Goal: Feedback & Contribution: Submit feedback/report problem

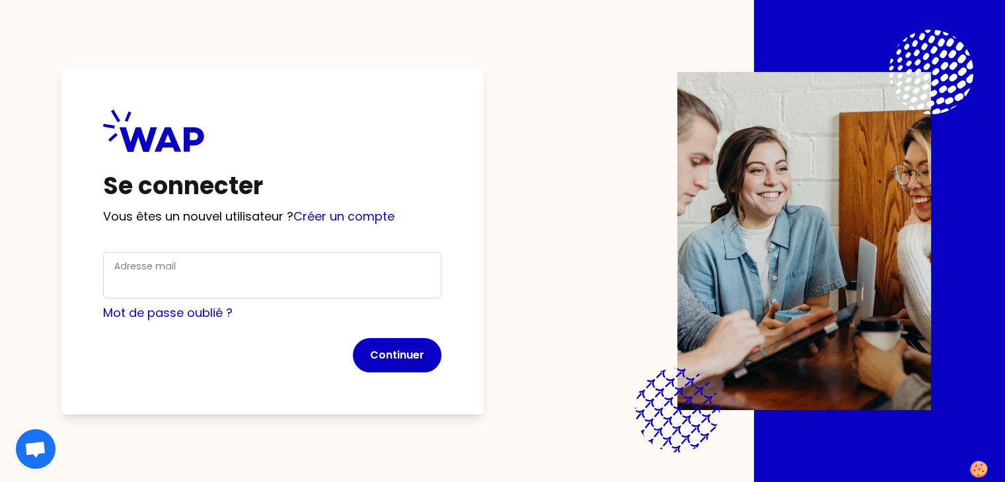
click at [286, 264] on div "Adresse mail" at bounding box center [272, 275] width 316 height 34
type input "u"
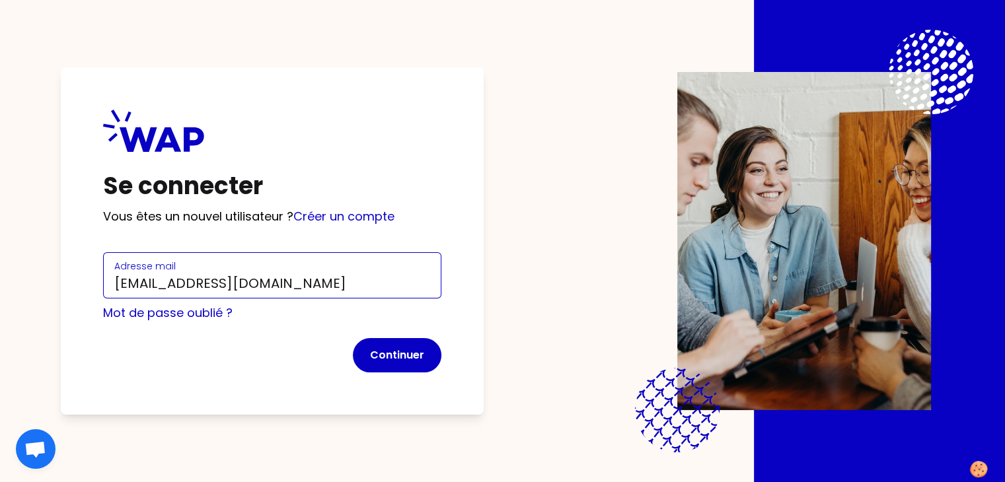
type input "[EMAIL_ADDRESS][DOMAIN_NAME]"
click button "Continuer" at bounding box center [397, 355] width 89 height 34
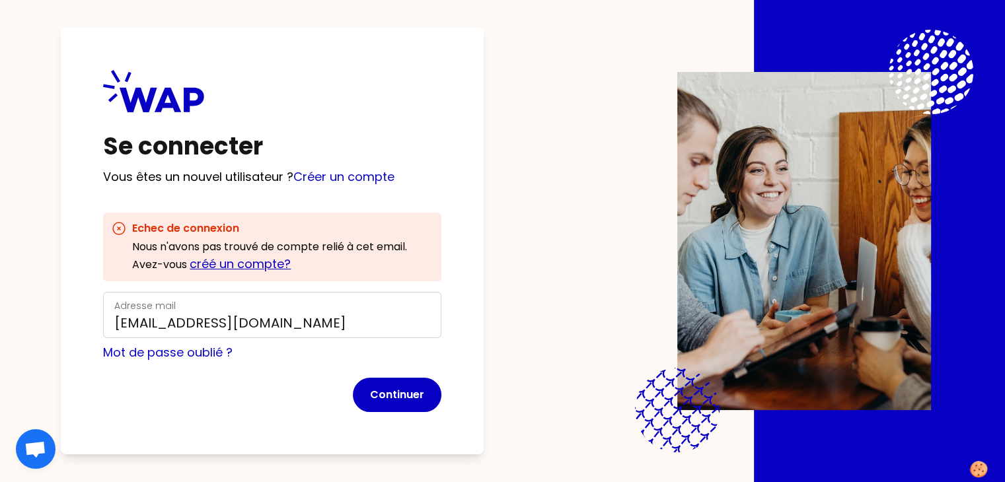
click at [259, 269] on link "créé un compte?" at bounding box center [240, 264] width 101 height 17
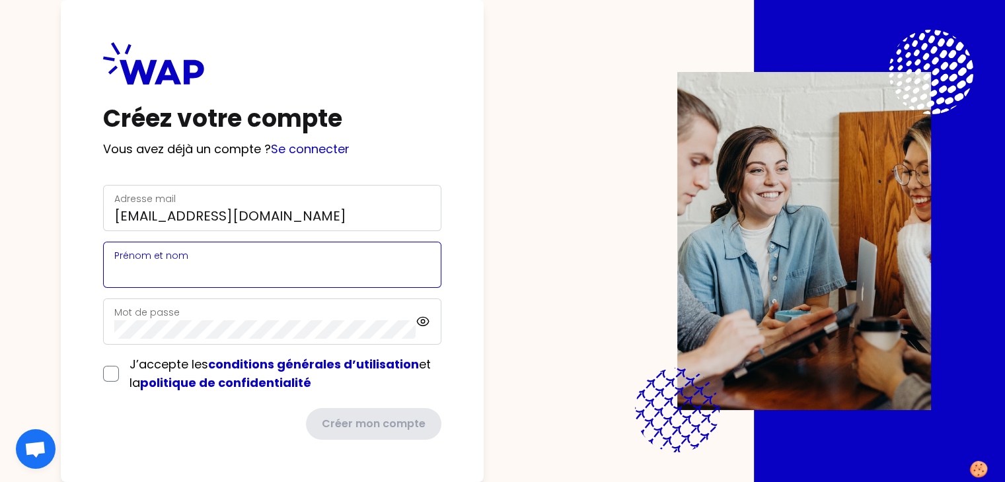
click at [278, 277] on input "Prénom et nom" at bounding box center [272, 273] width 316 height 18
type input "Suzy HOT-GERBER"
click at [254, 278] on input "Suzy HOT-GERBER" at bounding box center [272, 273] width 316 height 18
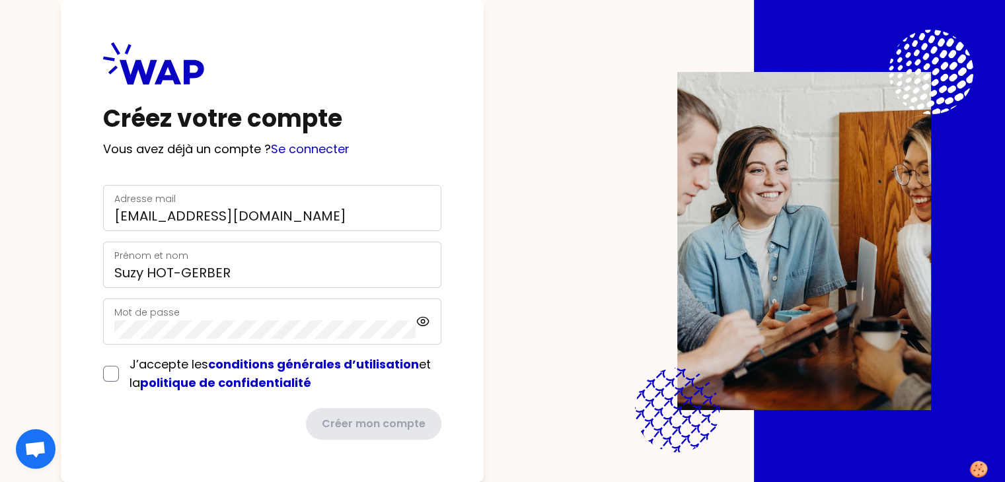
click at [168, 313] on label "Mot de passe" at bounding box center [146, 312] width 65 height 13
click at [119, 376] on input "checkbox" at bounding box center [111, 374] width 16 height 16
checkbox input "true"
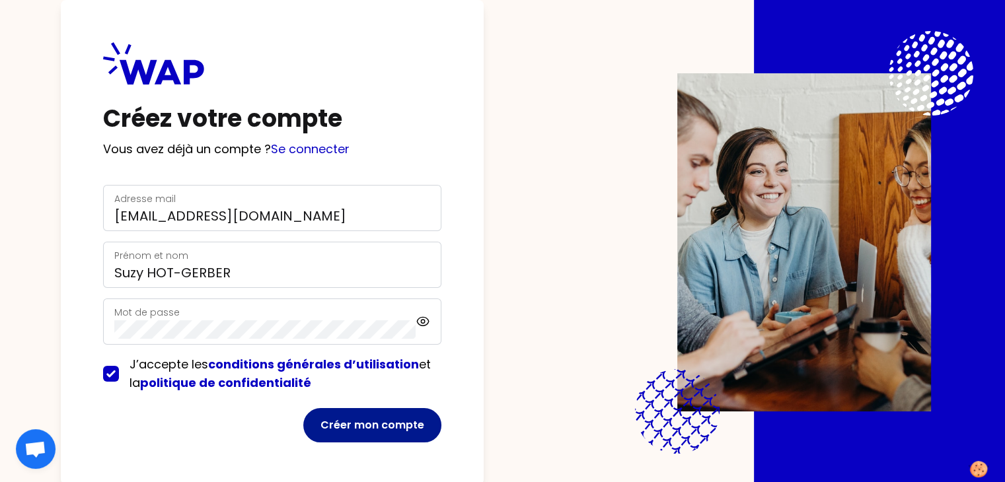
click at [383, 415] on button "Créer mon compte" at bounding box center [372, 425] width 138 height 34
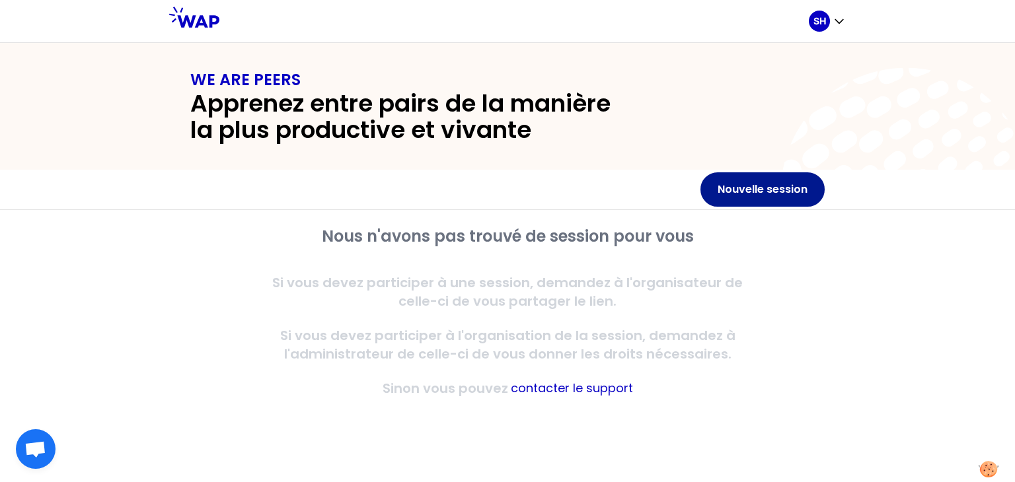
click at [709, 195] on button "Nouvelle session" at bounding box center [762, 189] width 124 height 34
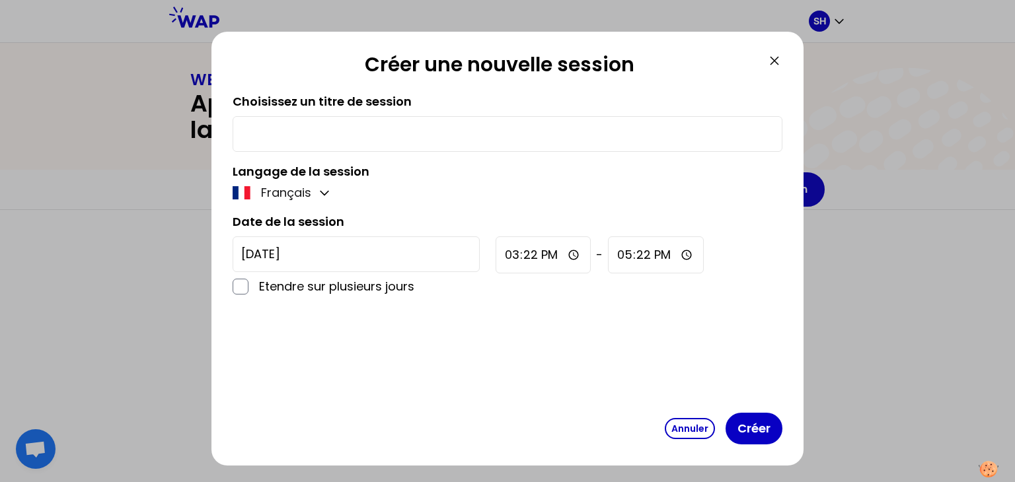
click at [779, 64] on icon at bounding box center [774, 61] width 16 height 16
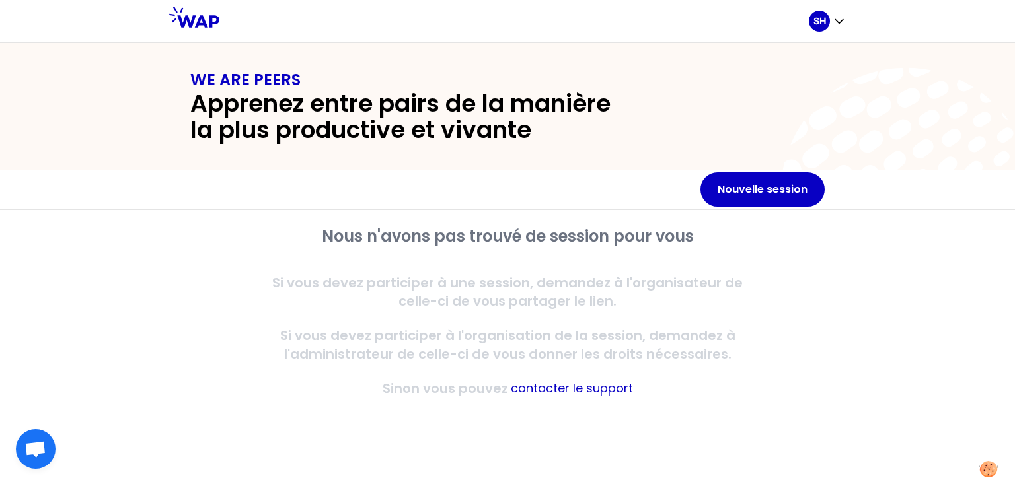
click at [652, 85] on h1 "WE ARE PEERS" at bounding box center [507, 79] width 634 height 21
click at [841, 17] on icon "button" at bounding box center [838, 21] width 13 height 13
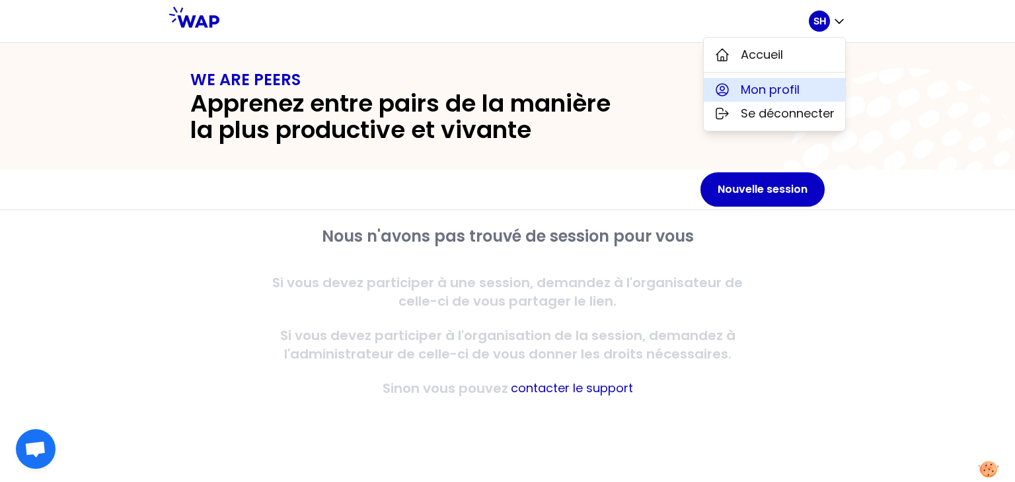
click at [777, 90] on span "Mon profil" at bounding box center [769, 90] width 59 height 18
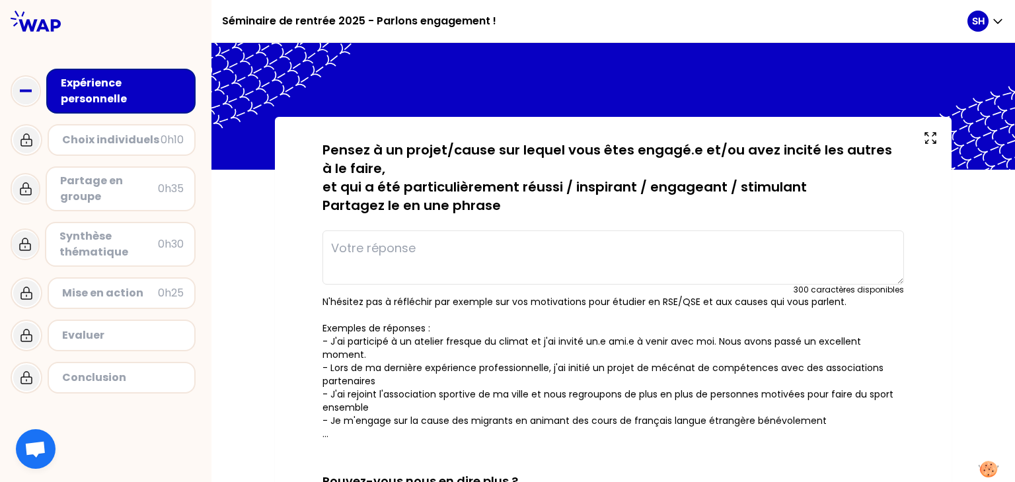
click at [534, 262] on textarea at bounding box center [612, 258] width 581 height 54
type textarea "j"
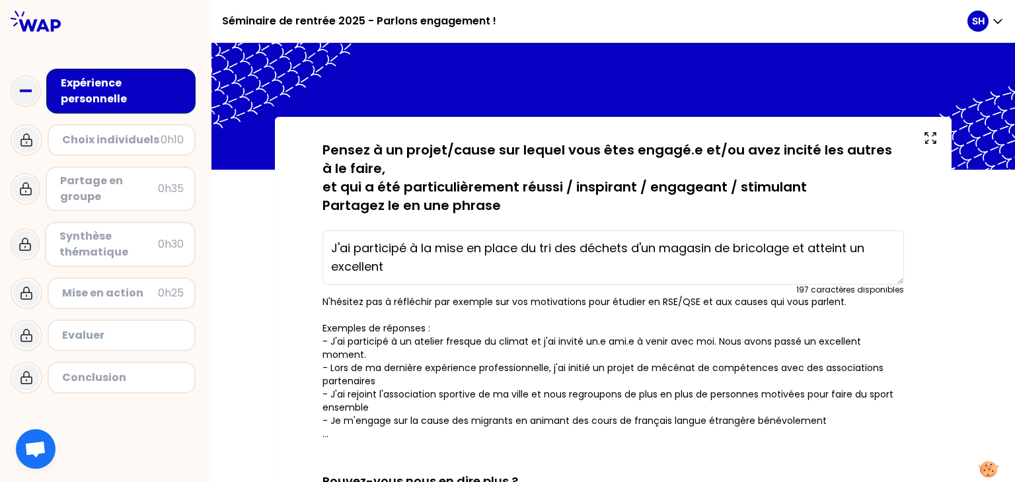
click at [528, 267] on textarea "J'ai participé à la mise en place du tri des déchets d'un magasin de bricolage …" at bounding box center [612, 258] width 581 height 54
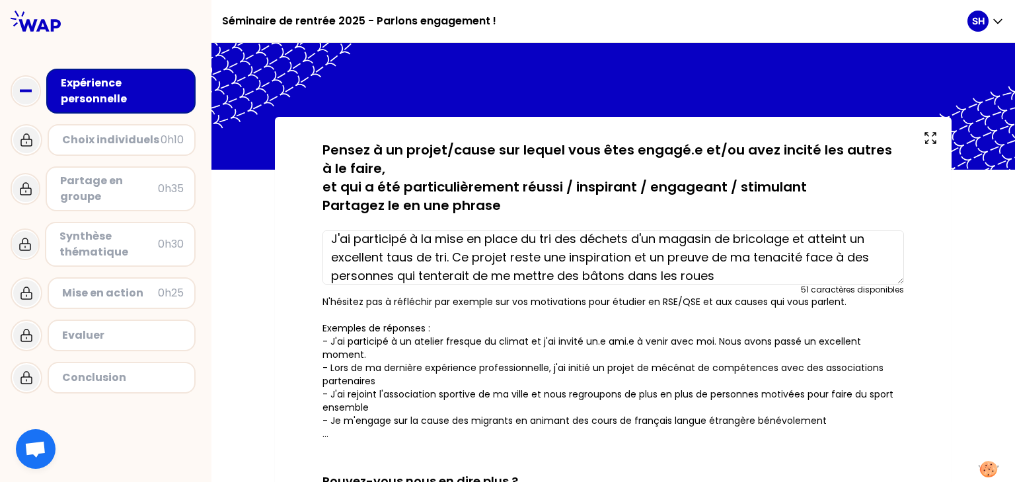
click at [766, 252] on textarea "J'ai participé à la mise en place du tri des déchets d'un magasin de bricolage …" at bounding box center [612, 258] width 581 height 54
click at [714, 280] on textarea "J'ai participé à la mise en place du tri des déchets d'un magasin de bricolage …" at bounding box center [612, 258] width 581 height 54
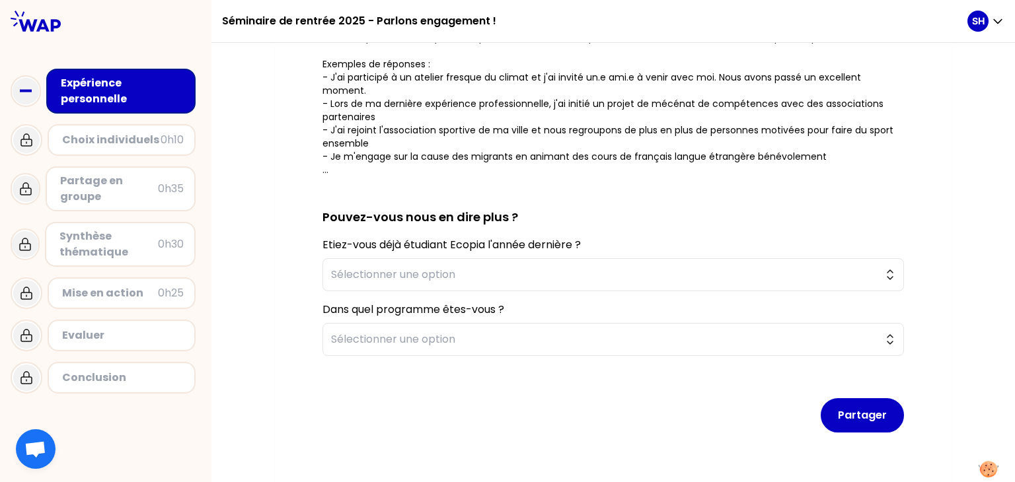
scroll to position [267, 0]
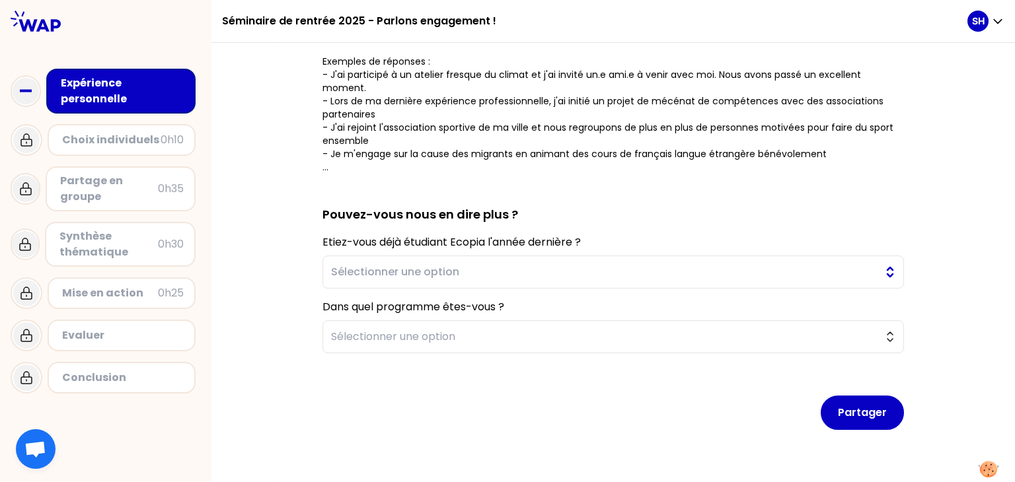
type textarea "J'ai participé à la mise en place du tri des déchets d'un magasin de bricolage …"
click at [550, 256] on button "Sélectionner une option" at bounding box center [612, 272] width 581 height 33
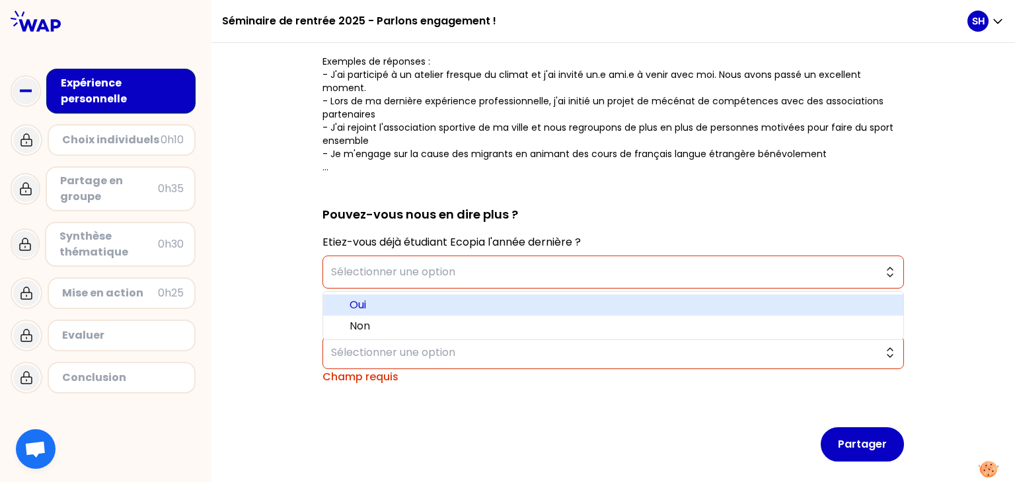
click at [364, 297] on span "Oui" at bounding box center [620, 305] width 543 height 16
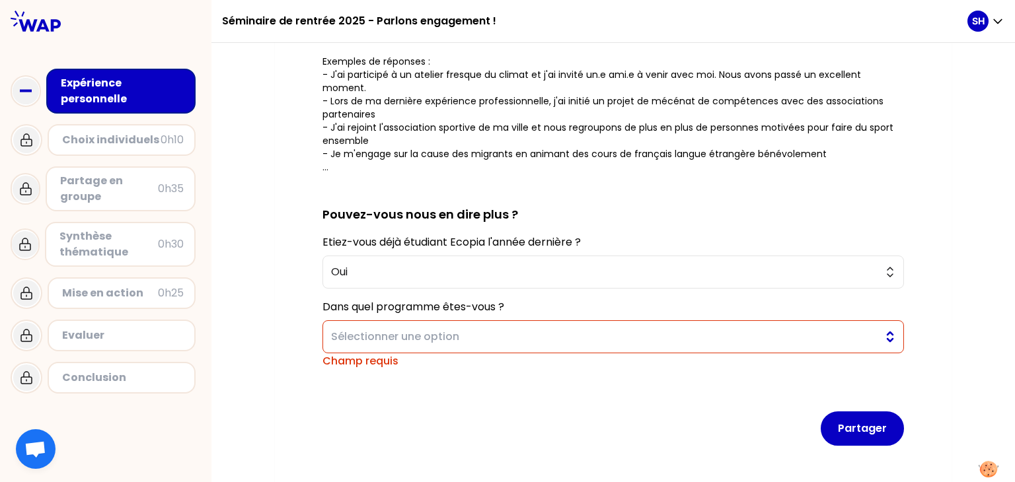
click at [406, 334] on button "Sélectionner une option" at bounding box center [612, 336] width 581 height 33
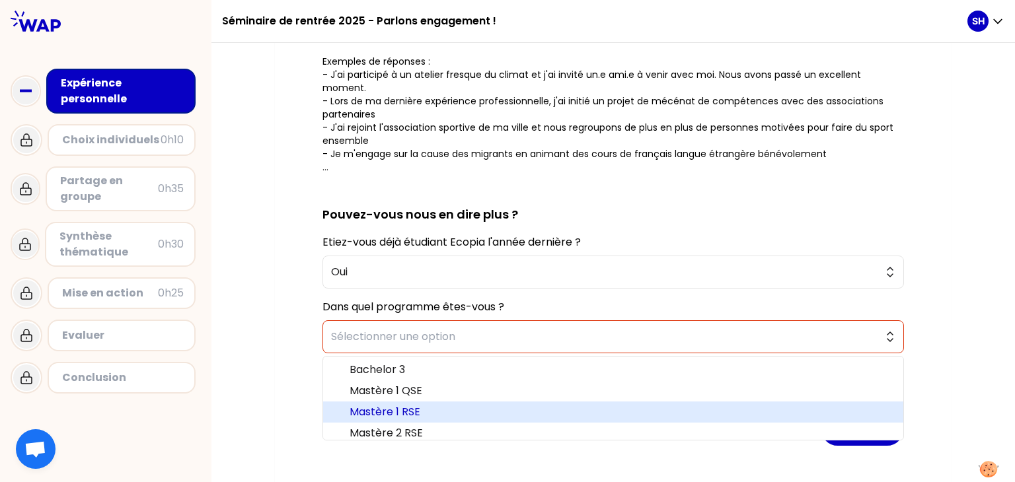
click at [402, 404] on span "Mastère 1 RSE" at bounding box center [620, 412] width 543 height 16
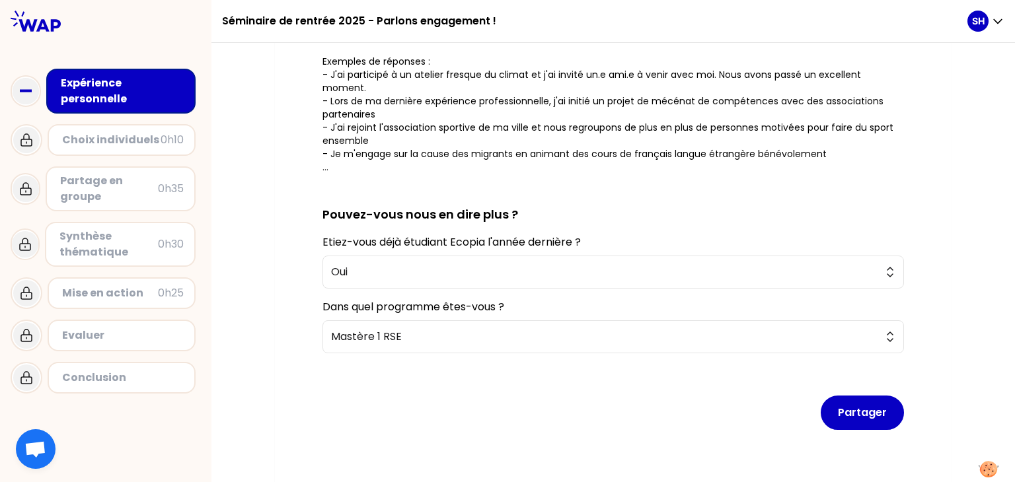
click at [909, 400] on div "sauvegardé Pensez à un projet/cause sur lequel vous êtes engagé.e et/ou avez in…" at bounding box center [613, 178] width 624 height 609
click at [880, 400] on button "Partager" at bounding box center [861, 413] width 83 height 34
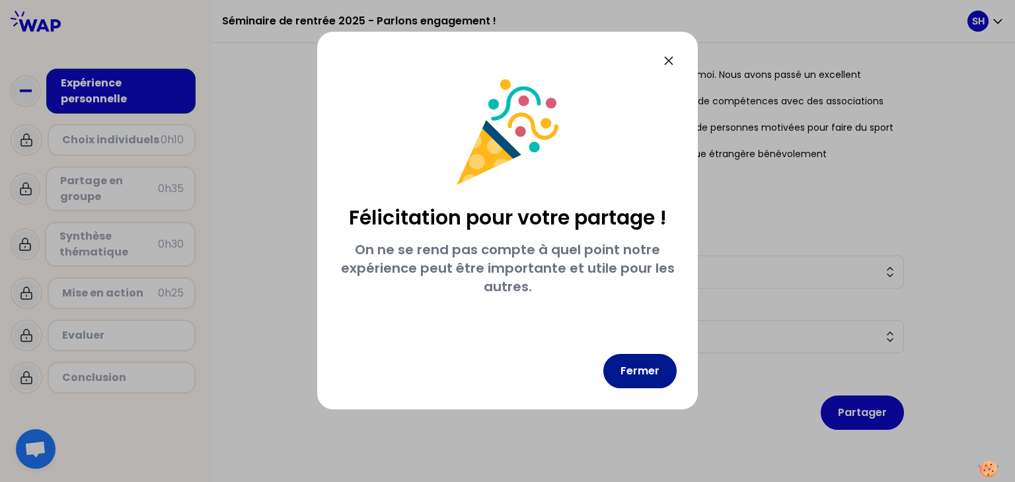
click at [655, 378] on button "Fermer" at bounding box center [639, 371] width 73 height 34
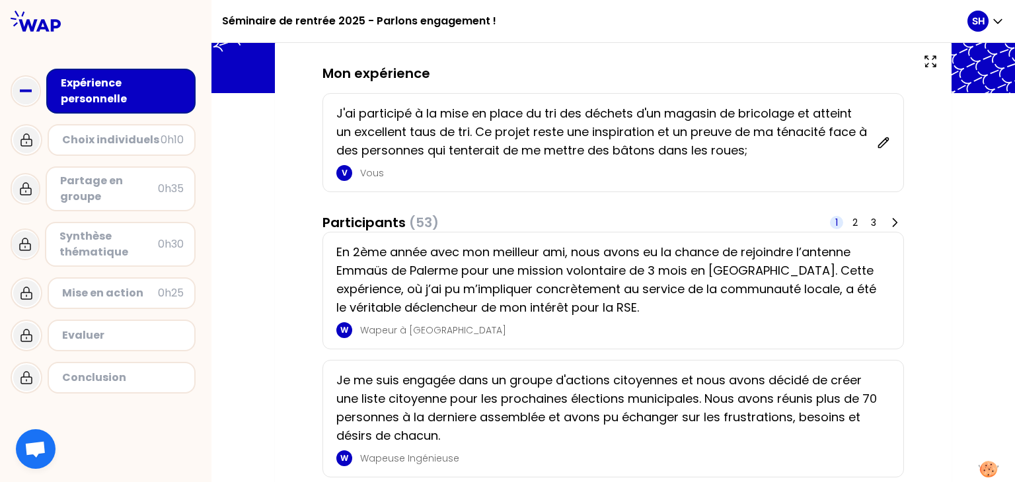
scroll to position [76, 0]
click at [177, 147] on div "0h10" at bounding box center [171, 140] width 23 height 16
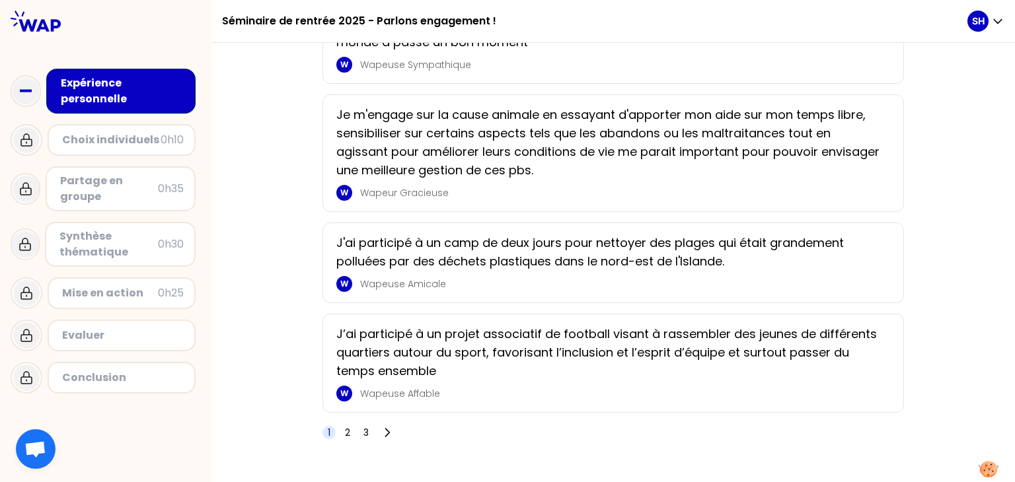
scroll to position [2063, 0]
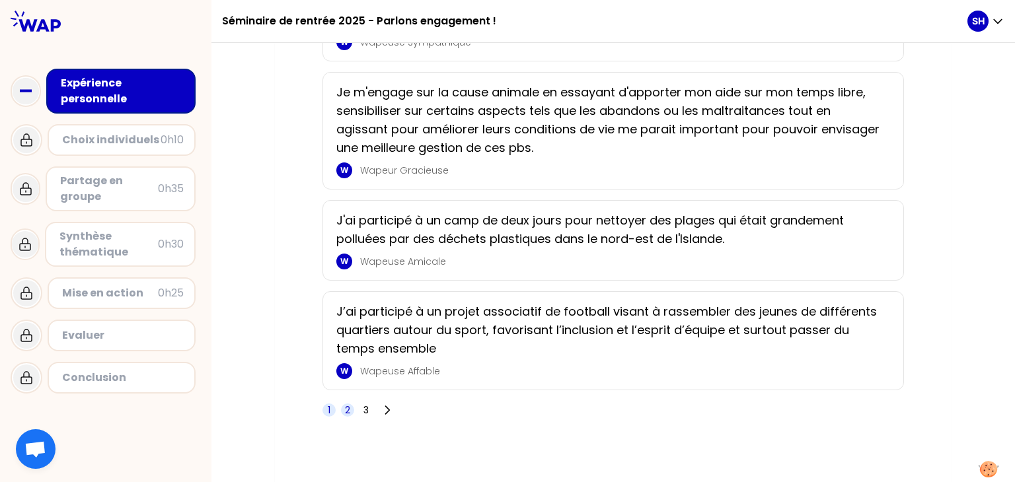
click at [346, 406] on span "2" at bounding box center [347, 410] width 13 height 13
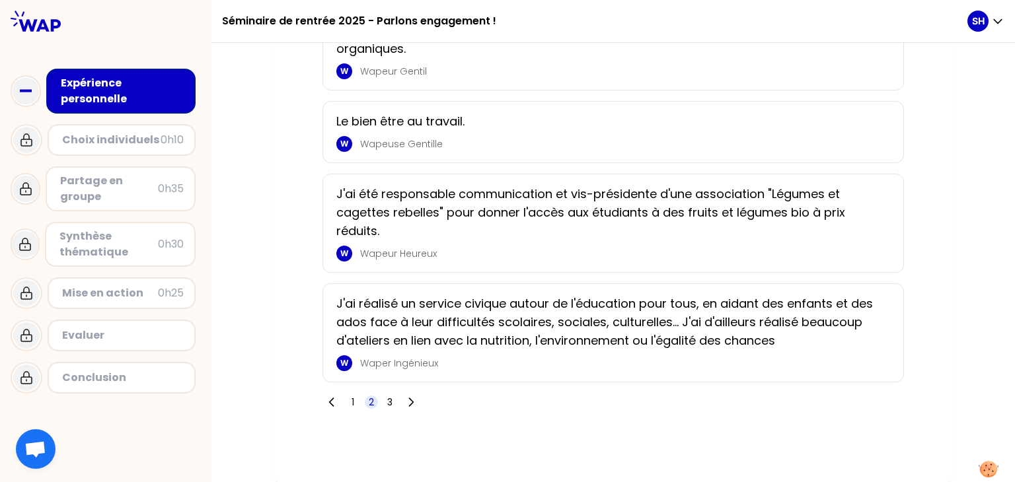
scroll to position [1806, 0]
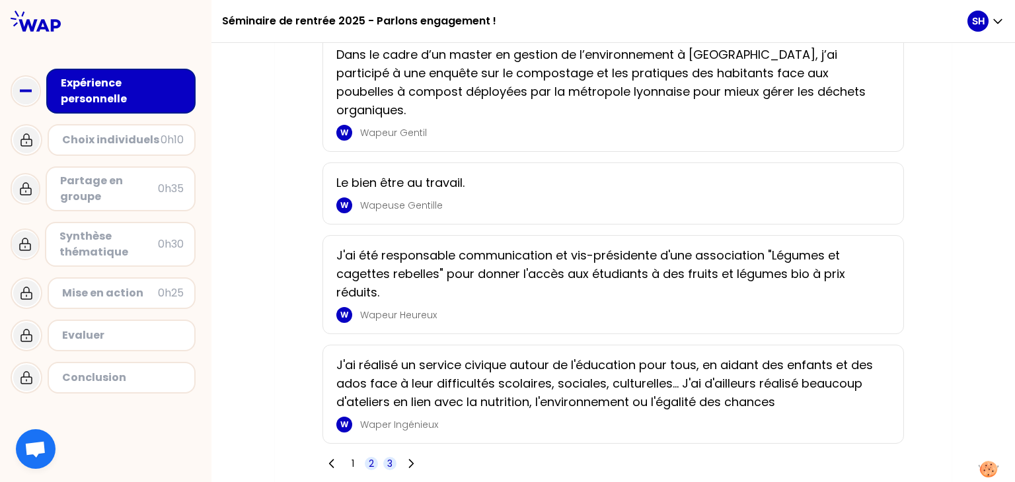
click at [387, 457] on span "3" at bounding box center [389, 463] width 5 height 13
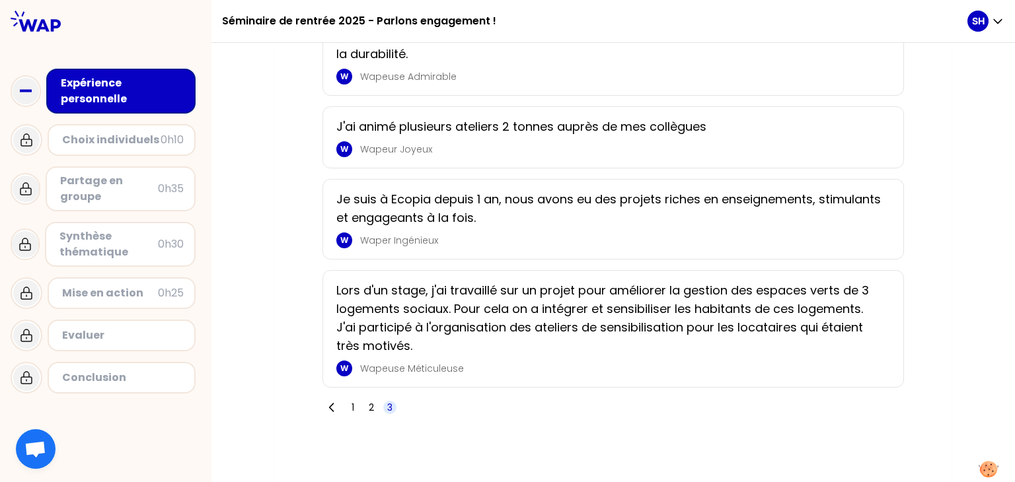
click at [100, 142] on div "Choix individuels" at bounding box center [111, 140] width 98 height 16
click at [98, 83] on div "Expérience personnelle" at bounding box center [122, 91] width 123 height 32
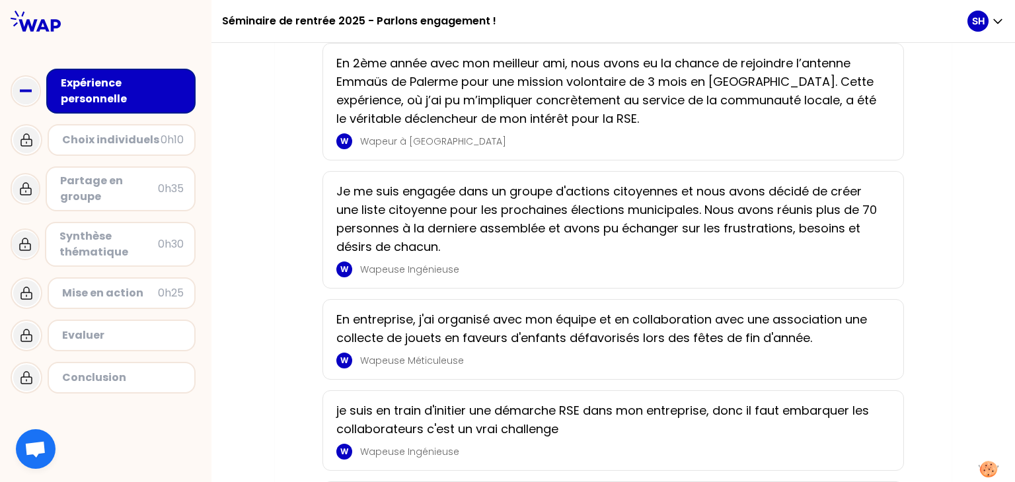
scroll to position [354, 0]
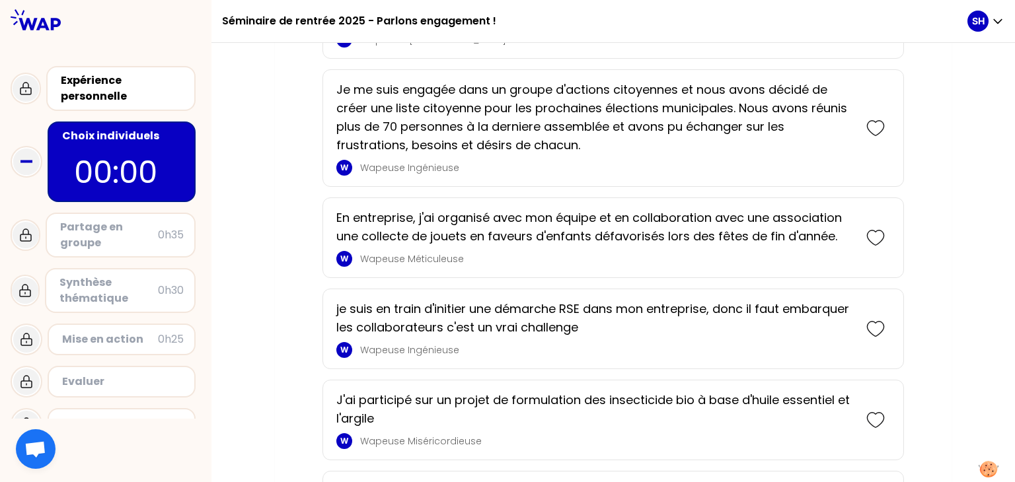
scroll to position [348, 0]
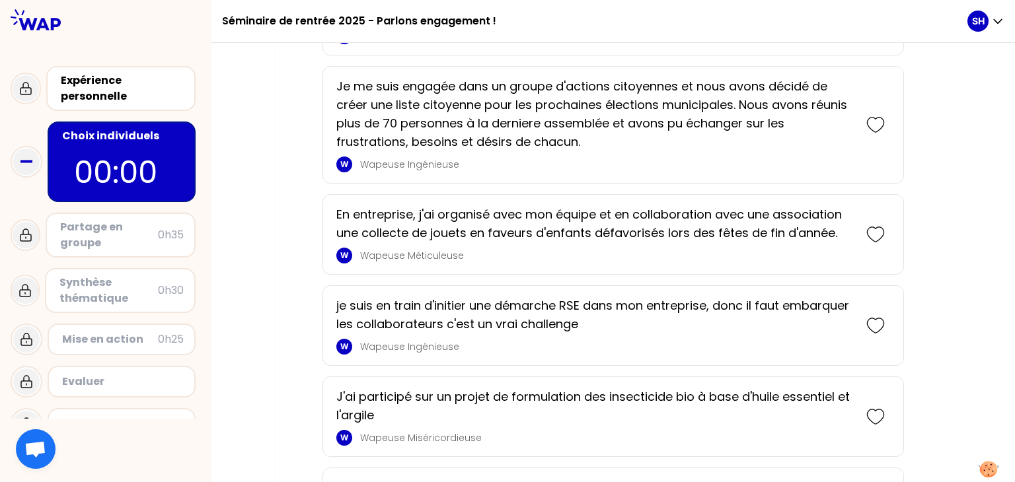
click at [869, 340] on div at bounding box center [875, 326] width 29 height 58
click at [876, 320] on icon at bounding box center [875, 325] width 18 height 18
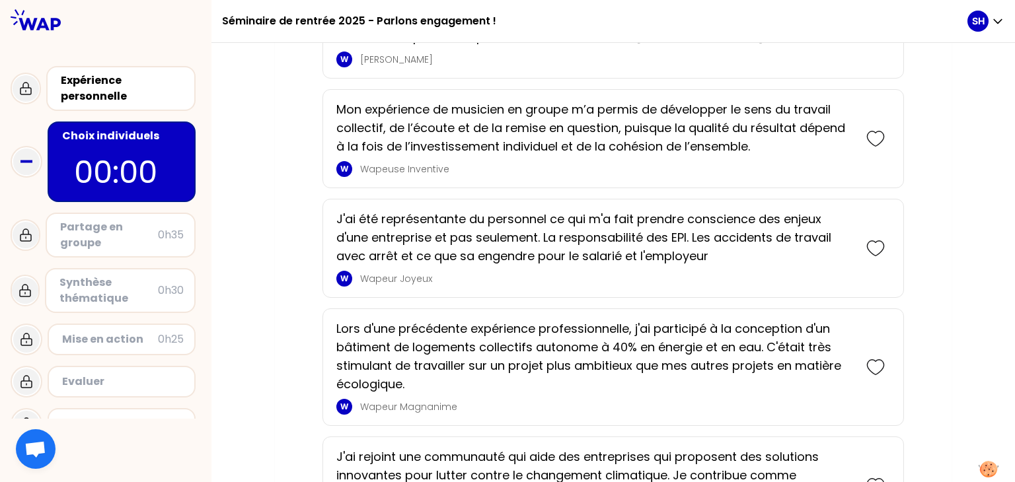
scroll to position [886, 0]
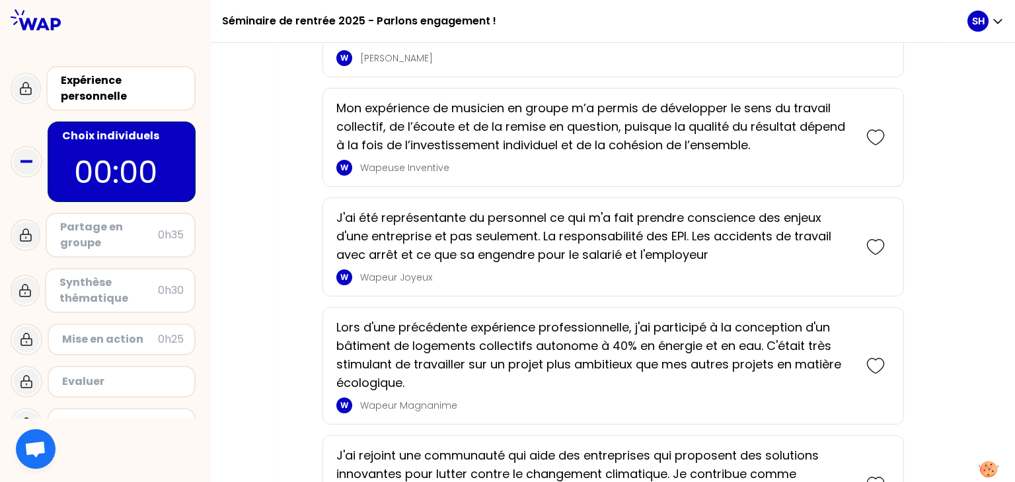
click at [888, 399] on div at bounding box center [875, 365] width 29 height 95
click at [880, 373] on icon at bounding box center [875, 366] width 17 height 15
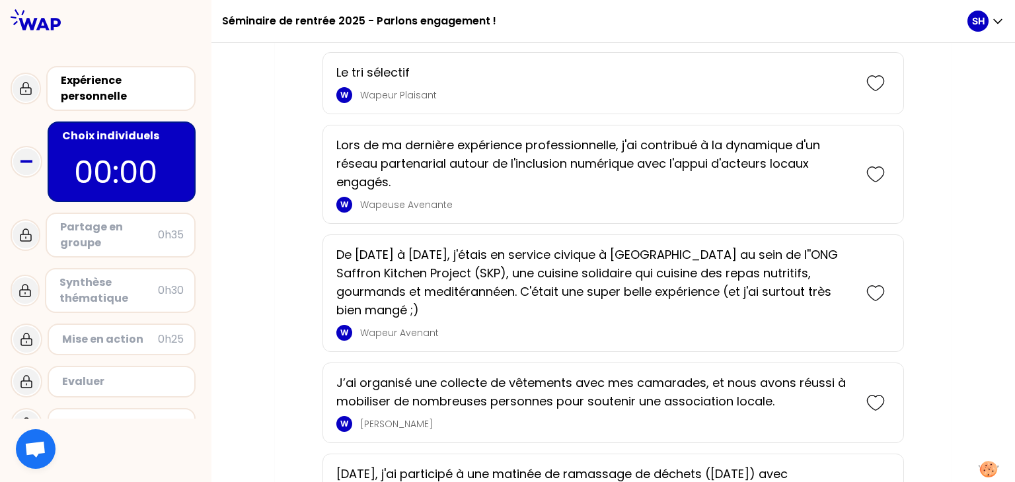
scroll to position [1619, 0]
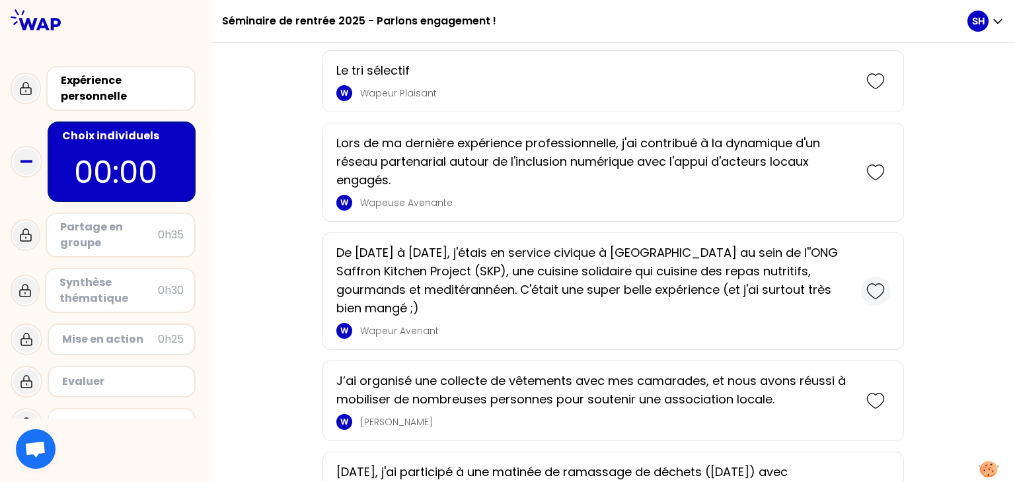
click at [876, 298] on icon at bounding box center [875, 291] width 18 height 18
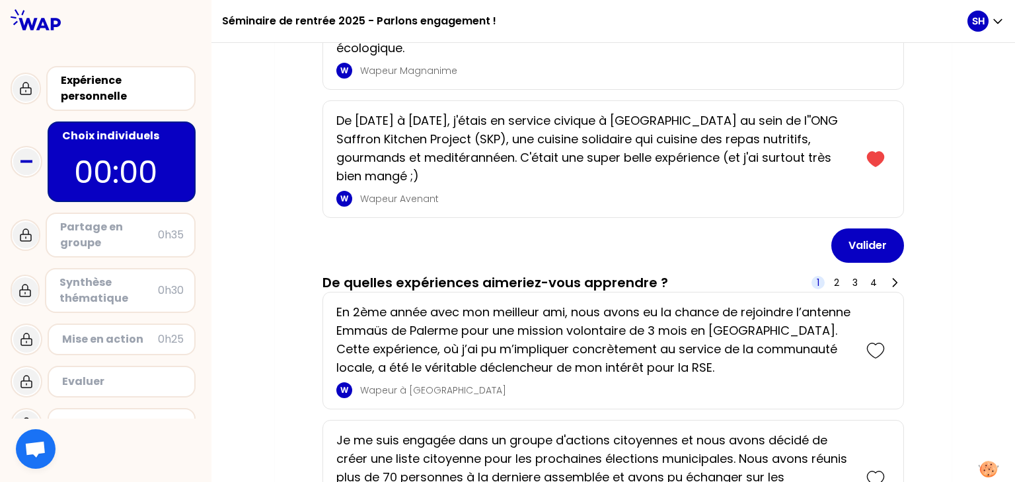
scroll to position [280, 0]
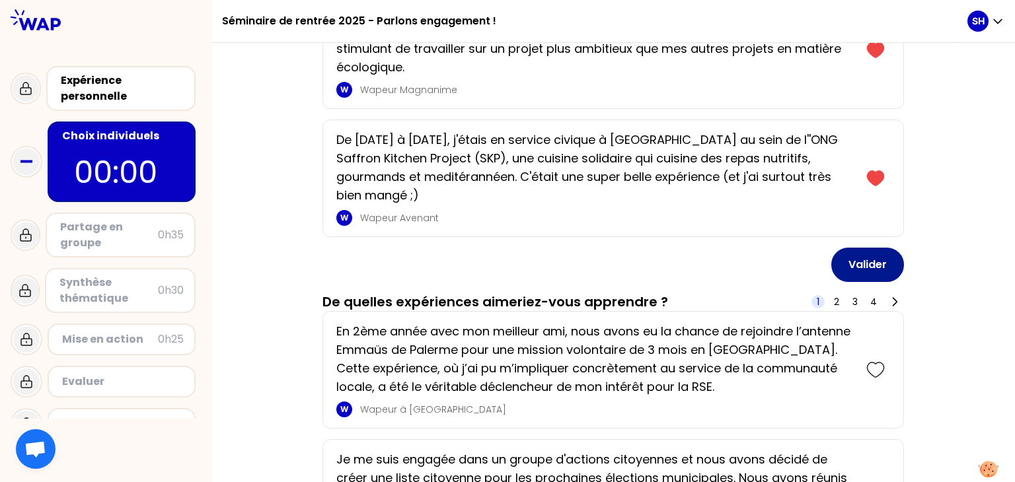
click at [876, 248] on button "Valider" at bounding box center [867, 265] width 73 height 34
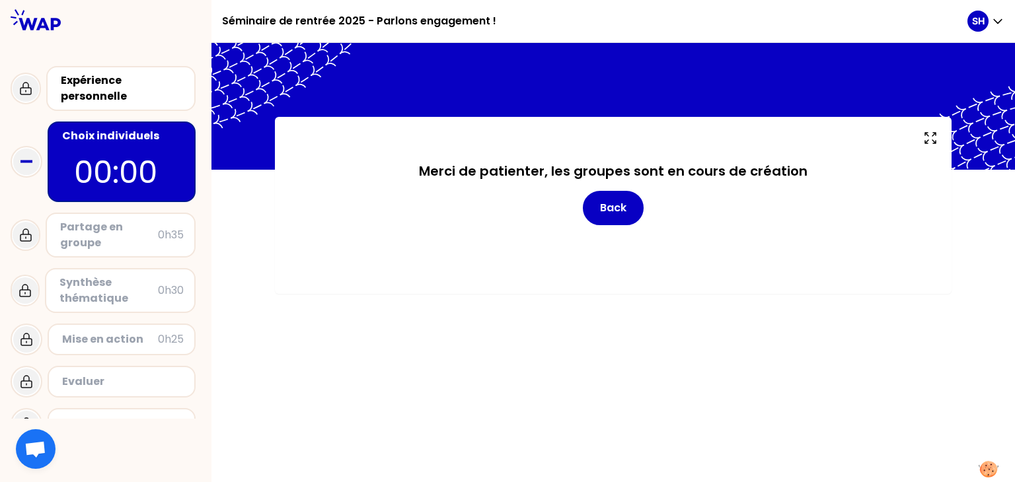
click at [614, 228] on div "Merci de patienter, les groupes sont en cours de création Back" at bounding box center [613, 215] width 624 height 106
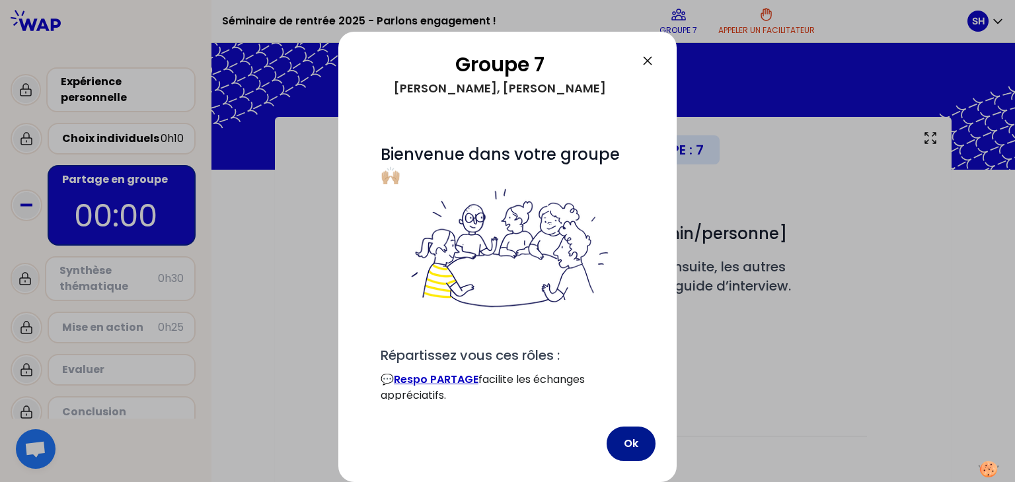
click at [629, 446] on button "Ok" at bounding box center [630, 444] width 49 height 34
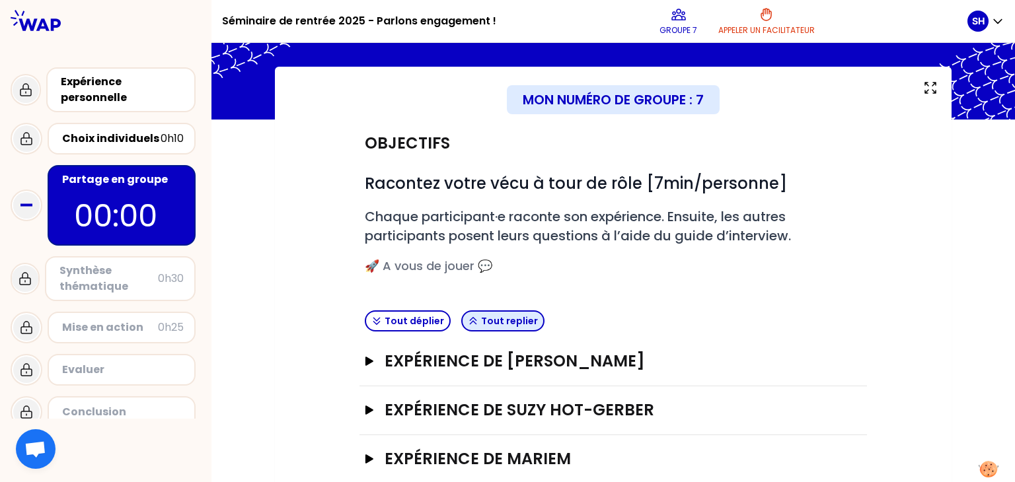
scroll to position [125, 0]
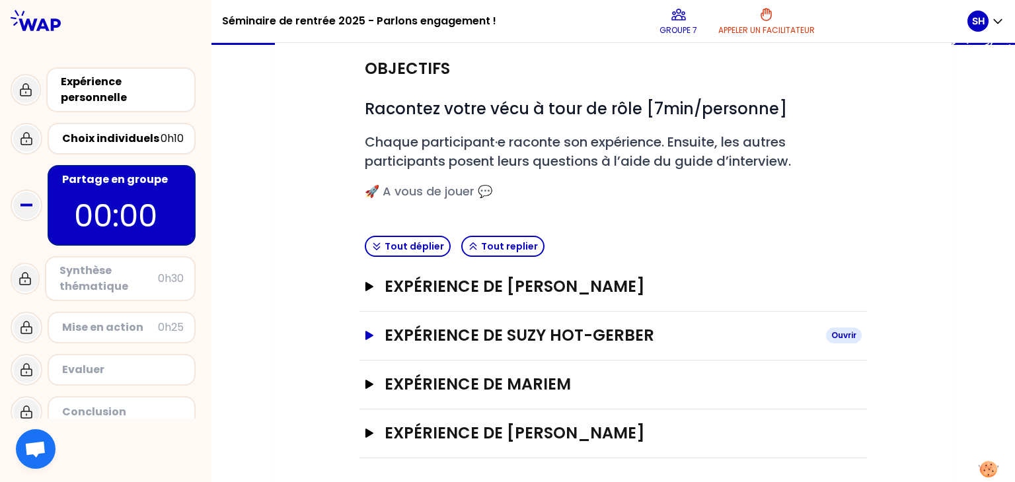
click at [522, 339] on h3 "Expérience de Suzy HOT-GERBER" at bounding box center [599, 335] width 431 height 21
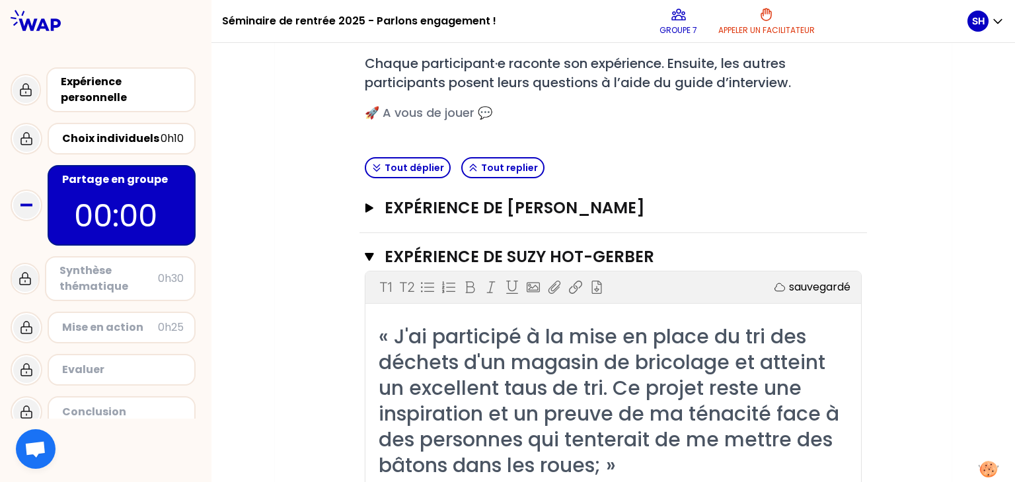
scroll to position [201, 0]
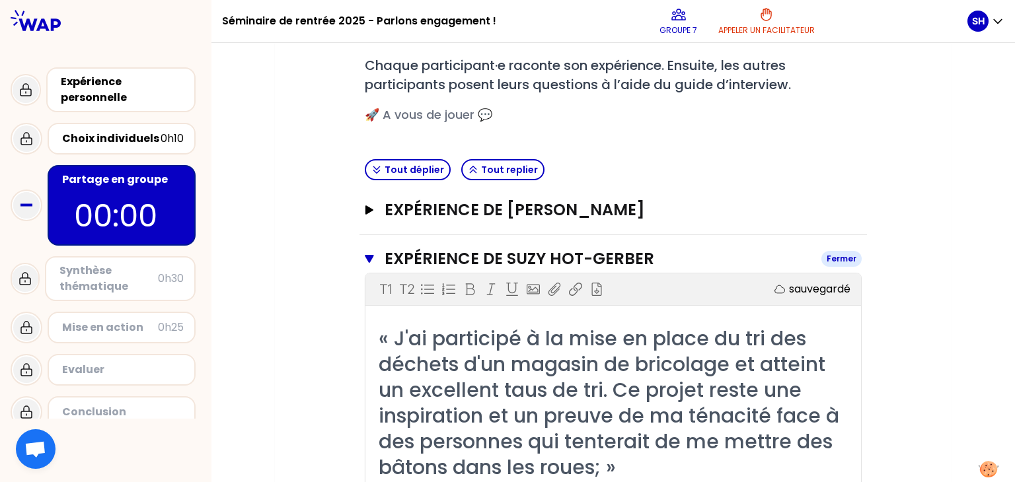
click at [536, 260] on h3 "Expérience de Suzy HOT-GERBER" at bounding box center [597, 258] width 426 height 21
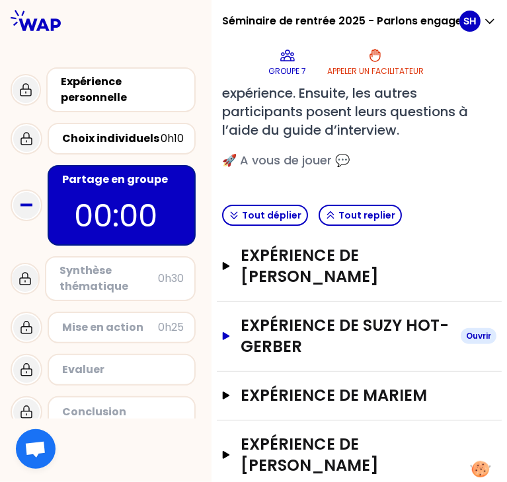
scroll to position [170, 0]
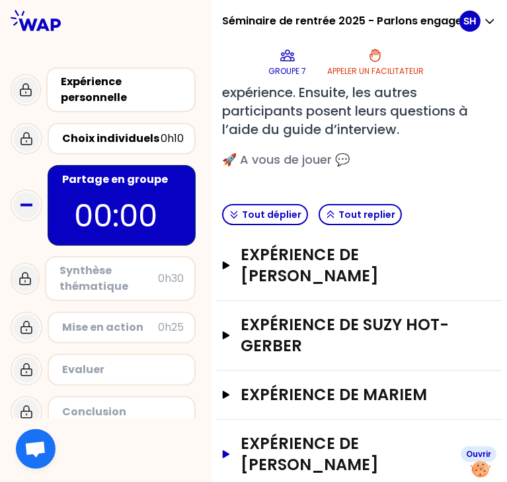
click at [316, 433] on h3 "Expérience de [PERSON_NAME]" at bounding box center [344, 454] width 209 height 42
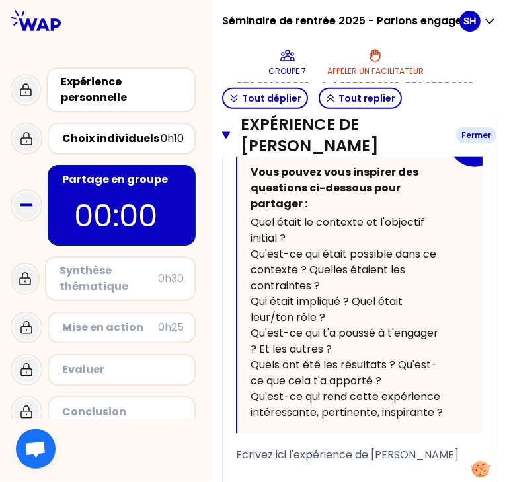
scroll to position [658, 0]
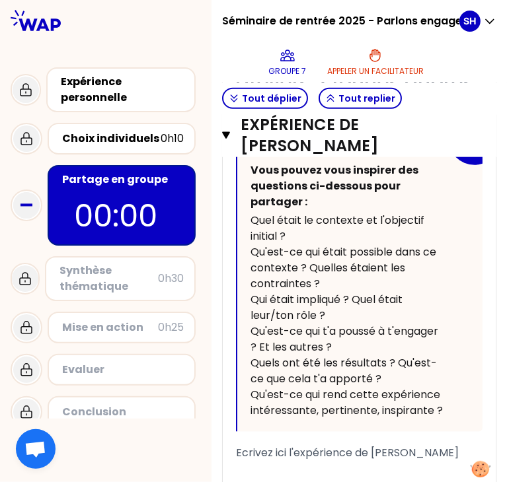
click at [308, 246] on span "Qu'est-ce qui était possible dans ce contexte ? Quelles étaient les contraintes…" at bounding box center [344, 267] width 188 height 47
click at [302, 236] on div "Quel était le contexte et l'objectif initial ?" at bounding box center [347, 229] width 195 height 32
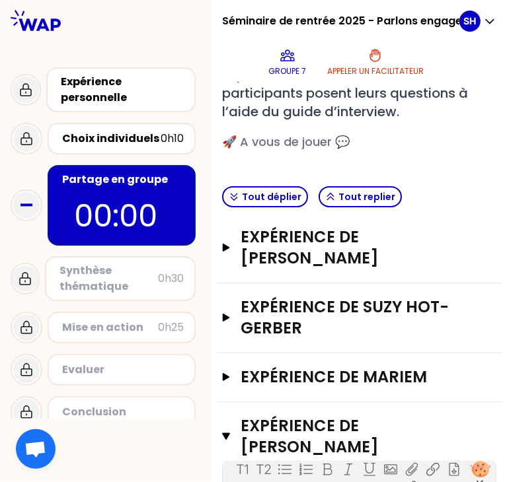
scroll to position [182, 0]
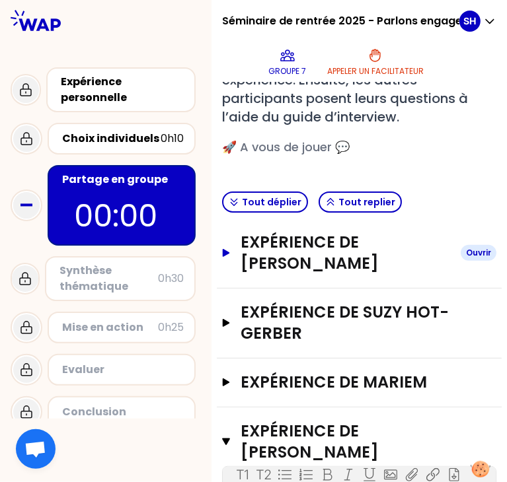
click at [330, 242] on h3 "Expérience de [PERSON_NAME]" at bounding box center [344, 253] width 209 height 42
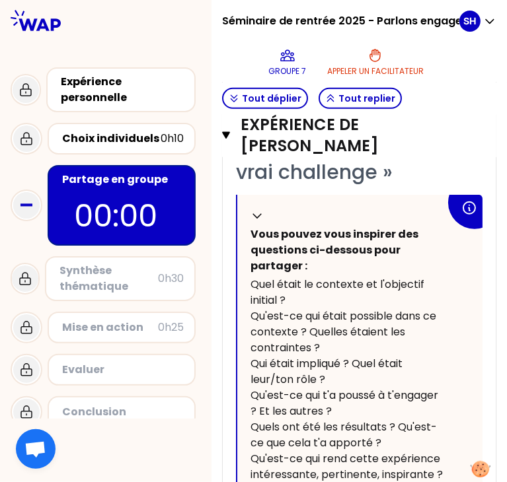
scroll to position [482, 0]
click at [305, 291] on span "Quel était le contexte et l'objectif initial ?" at bounding box center [338, 292] width 176 height 31
click at [303, 302] on div "Quel était le contexte et l'objectif initial ?" at bounding box center [347, 293] width 195 height 32
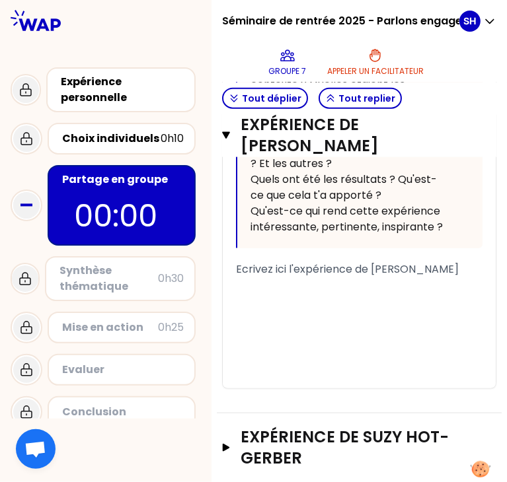
scroll to position [753, 0]
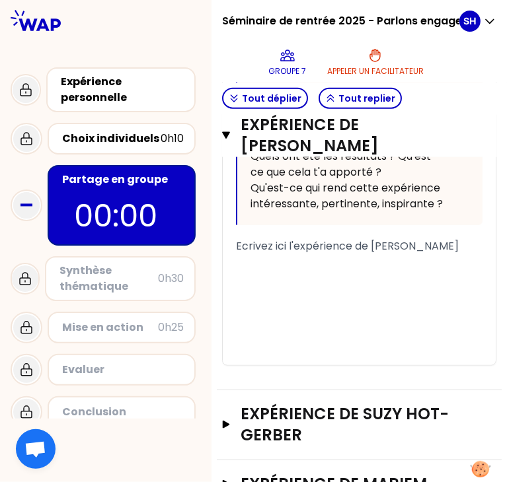
click at [283, 286] on div "﻿" at bounding box center [359, 278] width 246 height 16
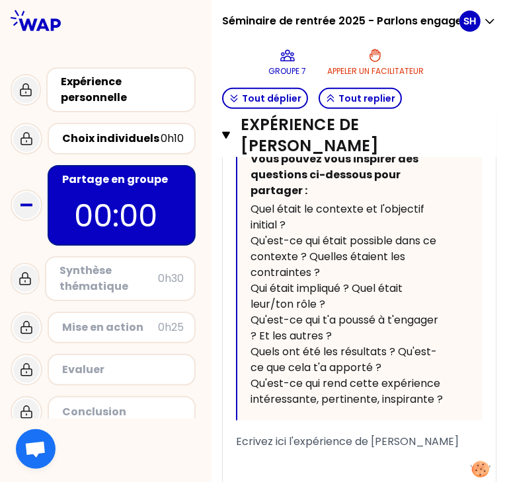
scroll to position [556, 0]
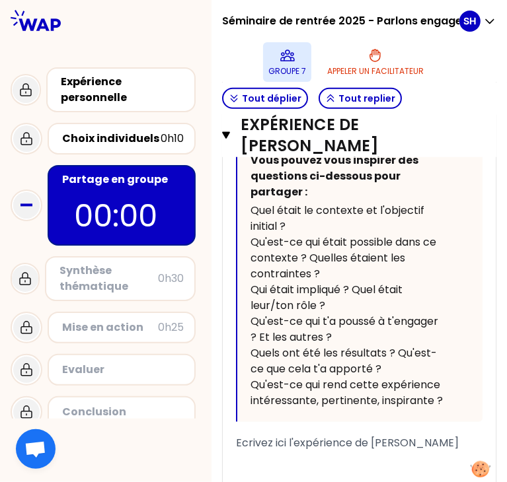
click at [286, 66] on p "Groupe 7" at bounding box center [287, 71] width 38 height 11
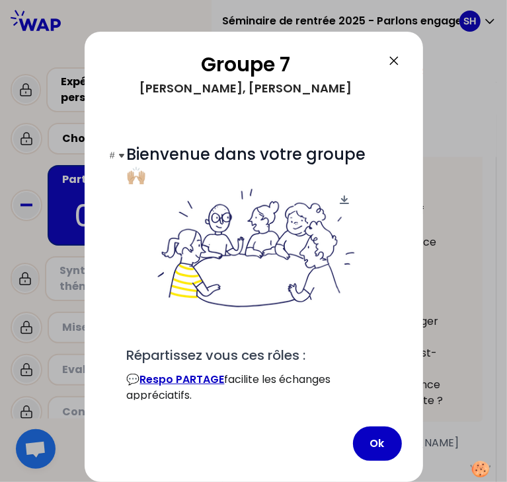
scroll to position [113, 0]
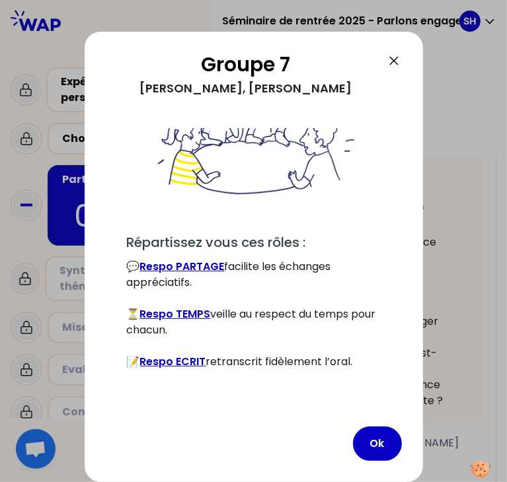
click at [185, 266] on link "Respo PARTAGE" at bounding box center [182, 266] width 85 height 15
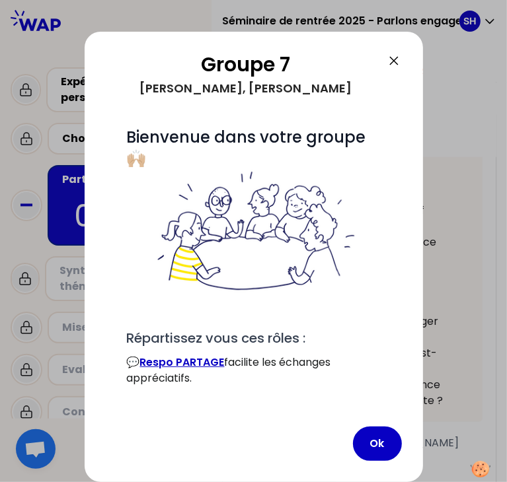
scroll to position [16, 0]
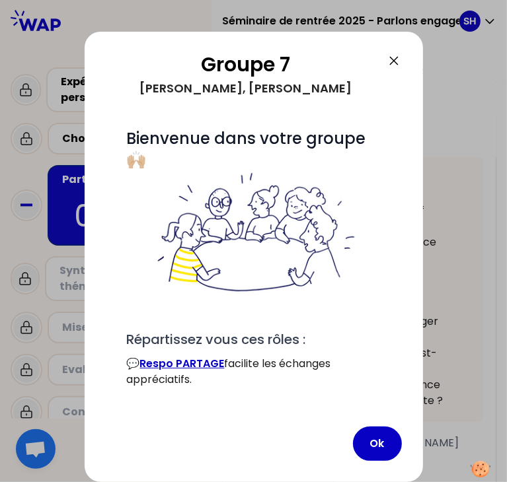
click at [395, 59] on icon at bounding box center [394, 61] width 8 height 8
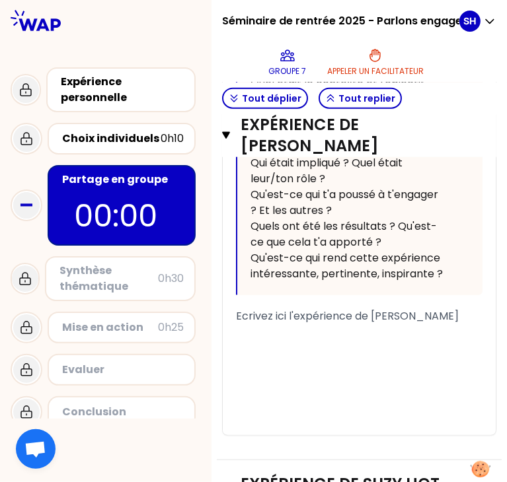
scroll to position [685, 0]
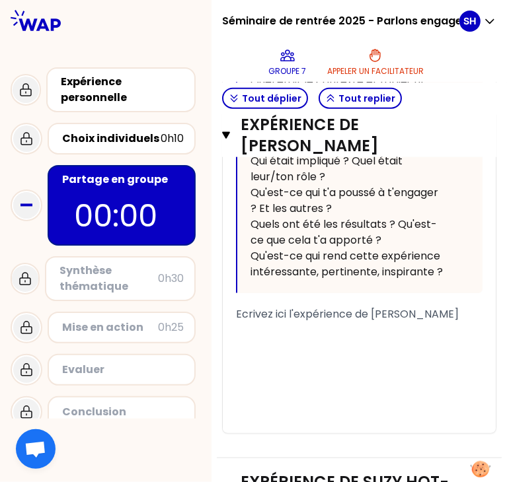
click at [281, 354] on div "﻿" at bounding box center [359, 346] width 246 height 16
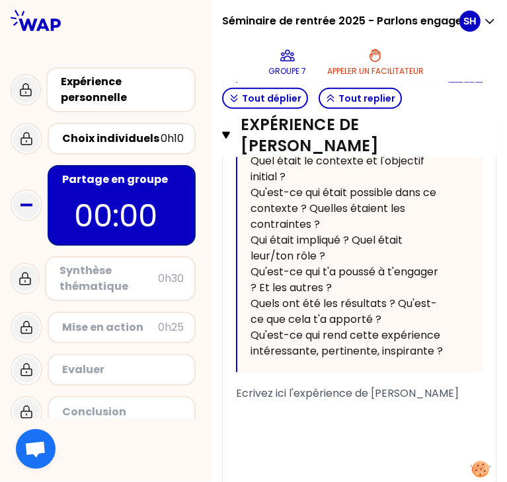
click at [281, 359] on span "Qu'est-ce qui rend cette expérience intéressante, pertinente, inspirante ?" at bounding box center [346, 343] width 192 height 31
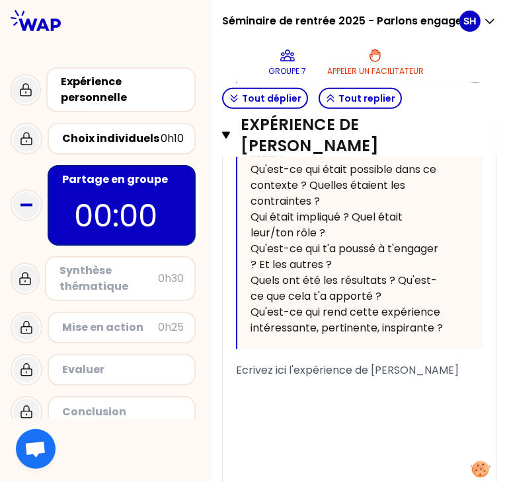
scroll to position [629, 0]
click at [266, 394] on div "﻿" at bounding box center [359, 386] width 246 height 16
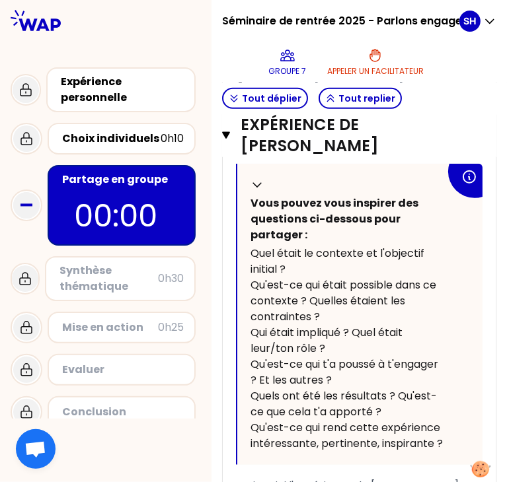
scroll to position [579, 0]
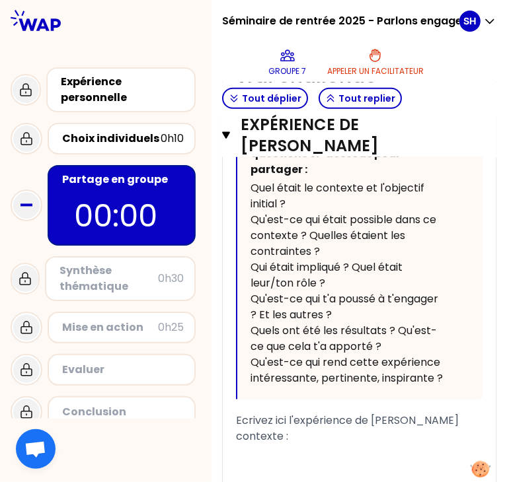
click at [249, 444] on span "contexte :" at bounding box center [262, 436] width 52 height 15
click at [302, 445] on div "Contexte :" at bounding box center [359, 437] width 246 height 16
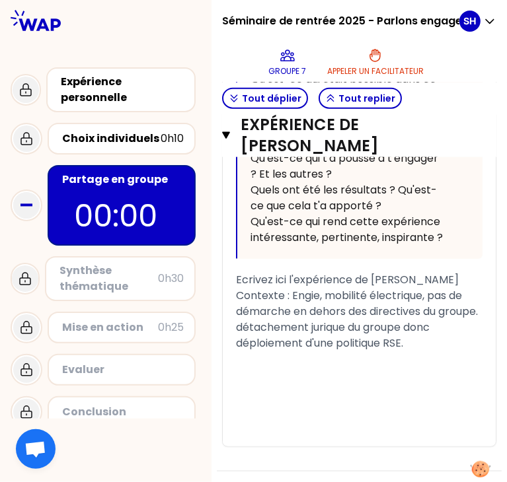
scroll to position [720, 0]
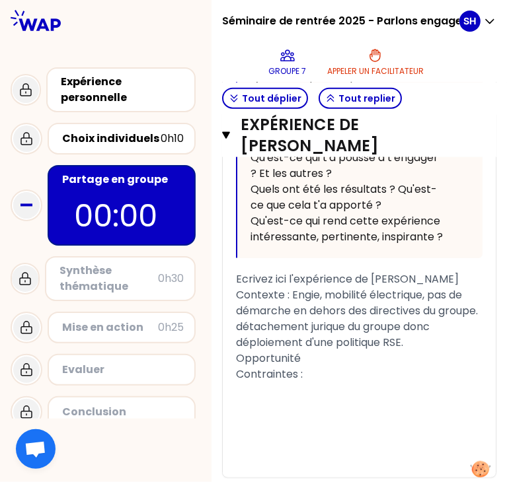
click at [416, 367] on div "Opportunité" at bounding box center [359, 359] width 246 height 16
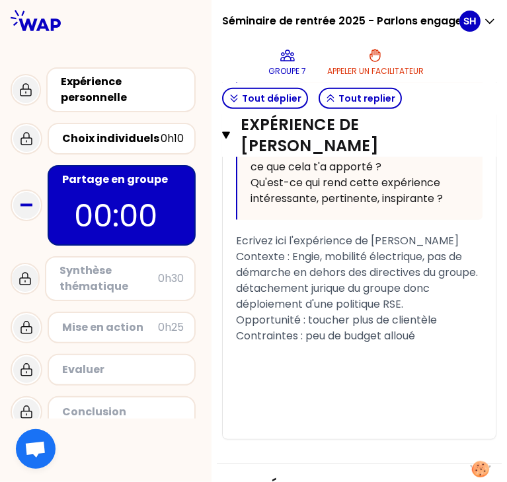
scroll to position [759, 0]
click at [437, 327] on span "Opportunité : toucher plus de clientèle" at bounding box center [336, 319] width 201 height 15
click at [456, 328] on div "Opportunité : toucher plus de clientèle" at bounding box center [359, 320] width 246 height 16
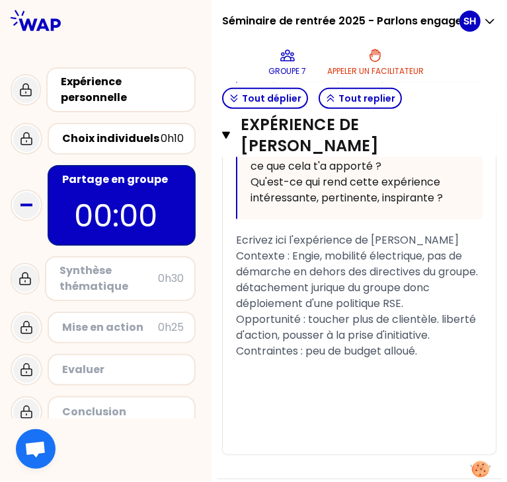
click at [329, 343] on span "Opportunité : toucher plus de clientèle. liberté d'action, pousser à la prise d…" at bounding box center [357, 327] width 242 height 31
click at [320, 336] on span "Opportunité : toucher plus de clientèle. liberté d'action. pousser à la prise d…" at bounding box center [357, 327] width 242 height 31
click at [332, 343] on span "Opportunité : Toucher plus de clientèle. liberté d'action. pousser à la prise d…" at bounding box center [358, 327] width 244 height 31
click at [248, 343] on span "Opportunité : Toucher plus de clientèle. liberté d'action. Pousser à la prise d…" at bounding box center [358, 327] width 244 height 31
click at [324, 359] on span "Contraintes : peu de budget alloué." at bounding box center [326, 350] width 181 height 15
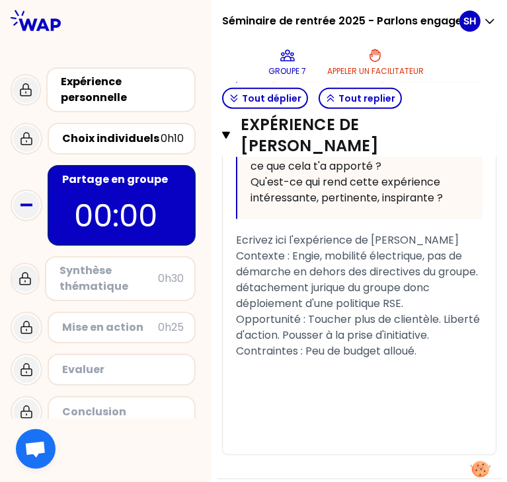
click at [432, 359] on div "Contraintes : Peu de budget alloué." at bounding box center [359, 351] width 246 height 16
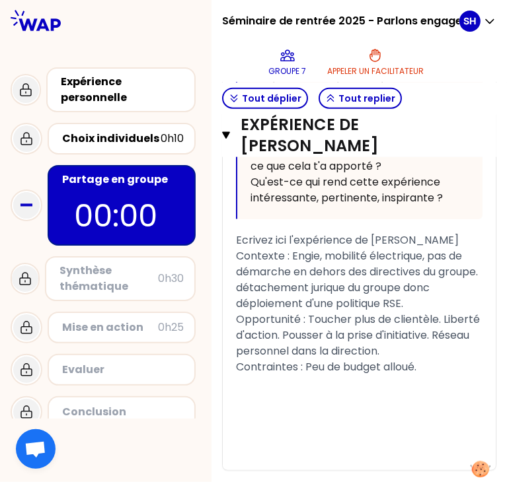
click at [390, 359] on span "Opportunité : Toucher plus de clientèle. Liberté d'action. Pousser à la prise d…" at bounding box center [359, 335] width 246 height 47
click at [448, 391] on div "﻿" at bounding box center [359, 383] width 246 height 16
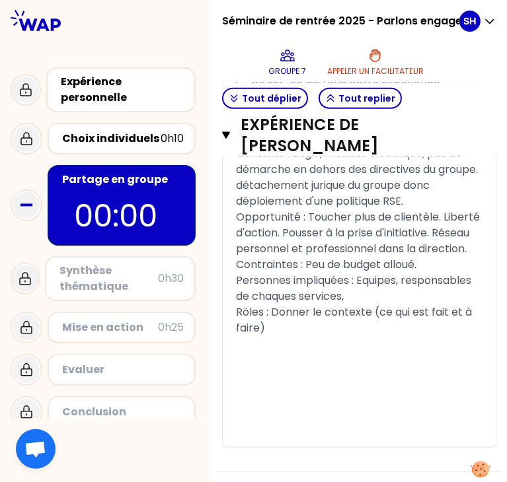
scroll to position [862, 0]
click at [271, 367] on div "﻿" at bounding box center [359, 359] width 246 height 16
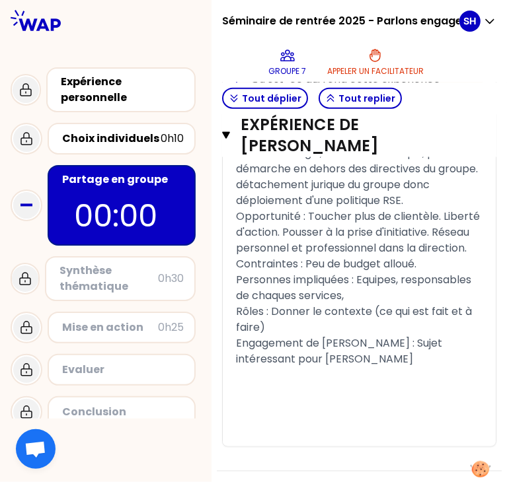
click at [410, 367] on span "Engagement de [PERSON_NAME] : Sujet intéressant pour [PERSON_NAME]" at bounding box center [340, 351] width 209 height 31
click at [400, 399] on div "﻿" at bounding box center [359, 391] width 246 height 16
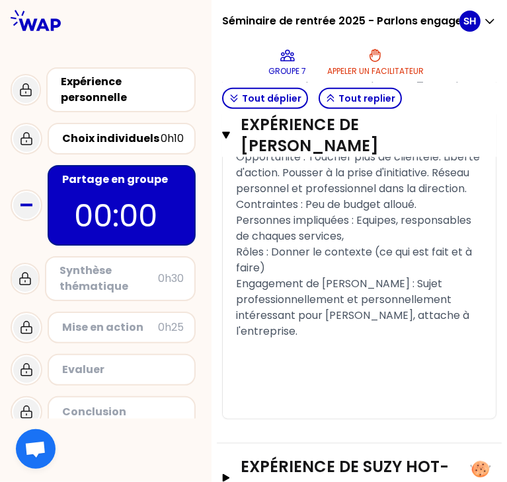
scroll to position [941, 0]
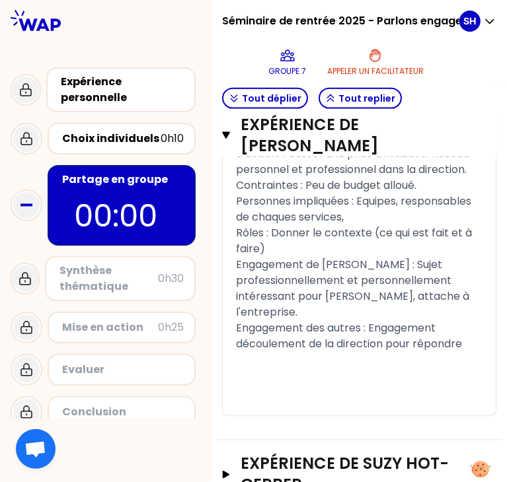
click at [312, 351] on span "Engagement des autres : Engagement découlement de la direction pour répondre" at bounding box center [349, 335] width 226 height 31
click at [469, 352] on div "Engagement des autres : Engagement découlant de la direction pour répondre" at bounding box center [359, 336] width 246 height 32
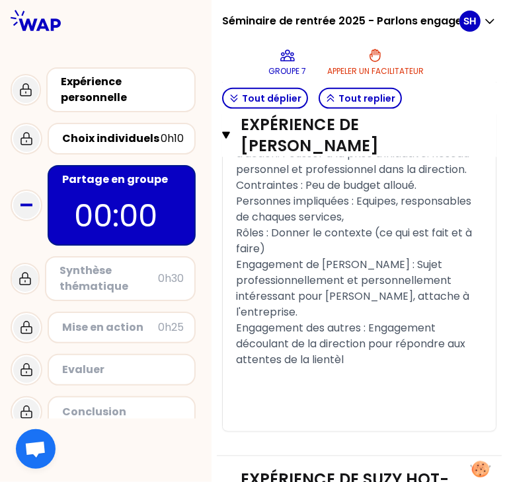
click at [344, 367] on span "Engagement des autres : Engagement découlant de la direction pour répondre aux …" at bounding box center [352, 343] width 232 height 47
click at [405, 368] on div "Engagement des autres : Engagement découlant de la direction pour répondre aux …" at bounding box center [359, 344] width 246 height 48
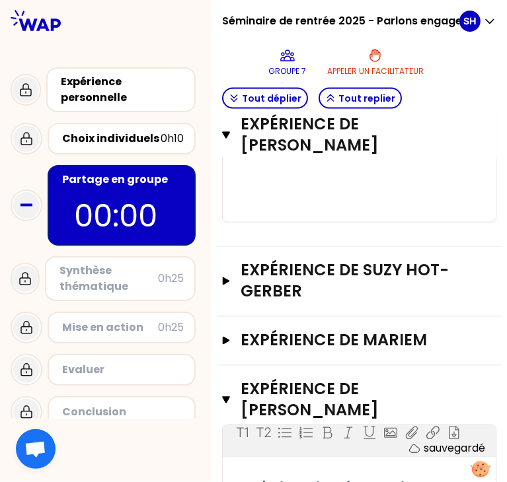
scroll to position [1178, 0]
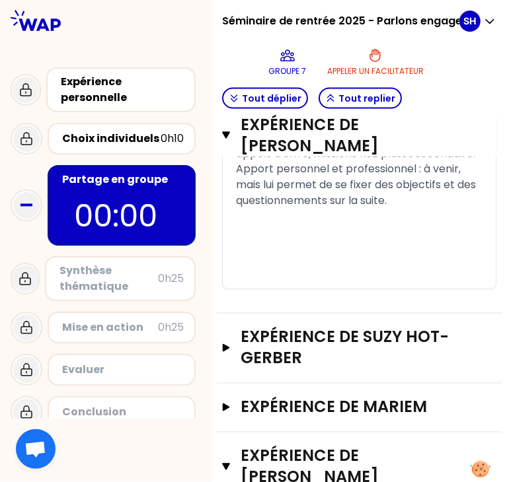
click at [297, 209] on span "Apport personnel et professionnel : à venir, mais lui permet de se fixer des ob…" at bounding box center [357, 185] width 242 height 47
click at [446, 225] on div "﻿" at bounding box center [359, 217] width 246 height 16
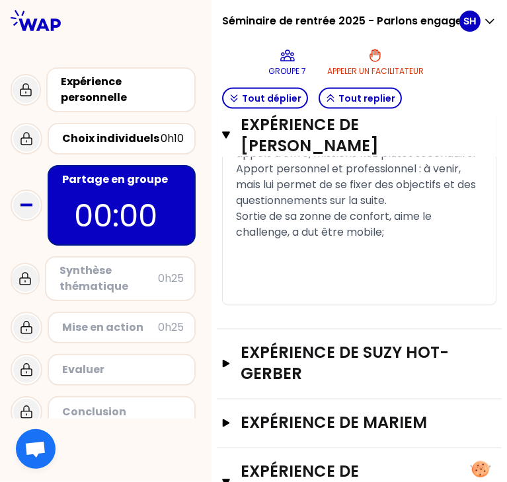
click at [330, 240] on span "Sortie de sa zonne de confort, aime le challenge, a dut être mobile;" at bounding box center [335, 224] width 198 height 31
click at [409, 241] on div "Sortie de sa zonne de confort, aime le challenge, a dû être mobile;" at bounding box center [359, 225] width 246 height 32
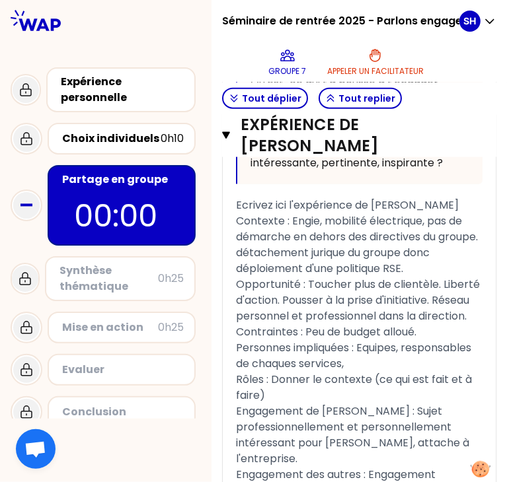
scroll to position [794, 0]
click at [244, 241] on div "« je suis en train d'initier une démarche RSE dans mon entreprise, donc il faut…" at bounding box center [359, 204] width 273 height 970
click at [248, 240] on span "Contexte : Engie, mobilité électrique, pas de démarche en dehors des directives…" at bounding box center [358, 244] width 244 height 63
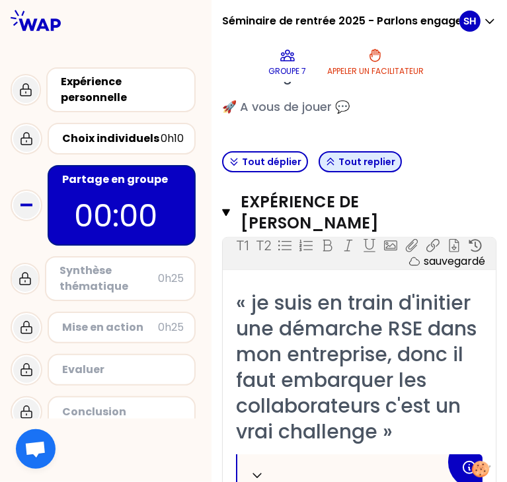
scroll to position [224, 0]
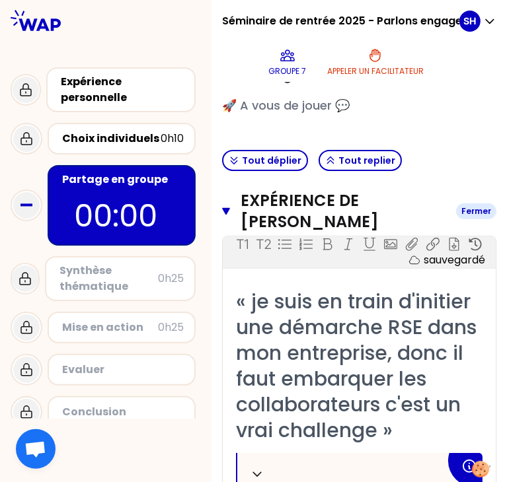
click at [230, 206] on icon "button" at bounding box center [226, 211] width 8 height 11
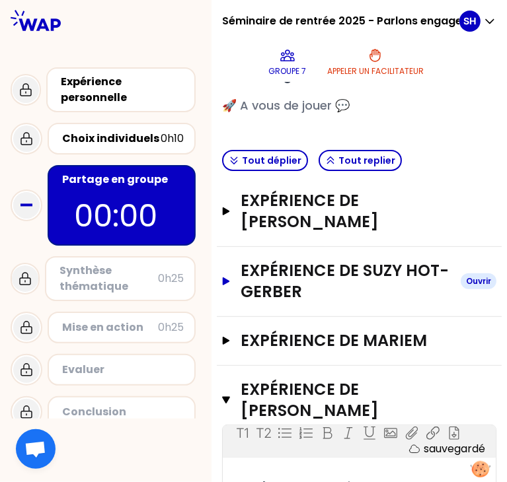
click at [292, 260] on h3 "Expérience de Suzy HOT-GERBER" at bounding box center [344, 281] width 209 height 42
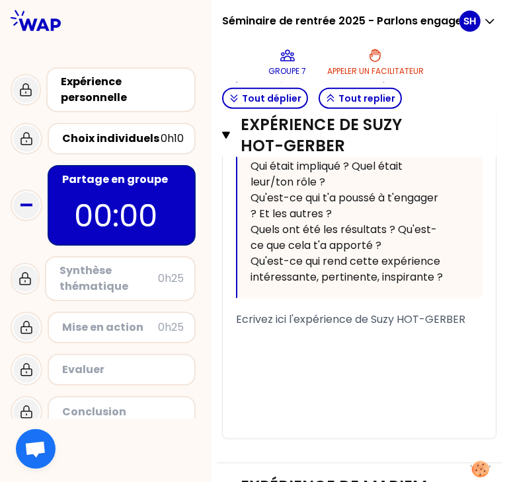
scroll to position [914, 0]
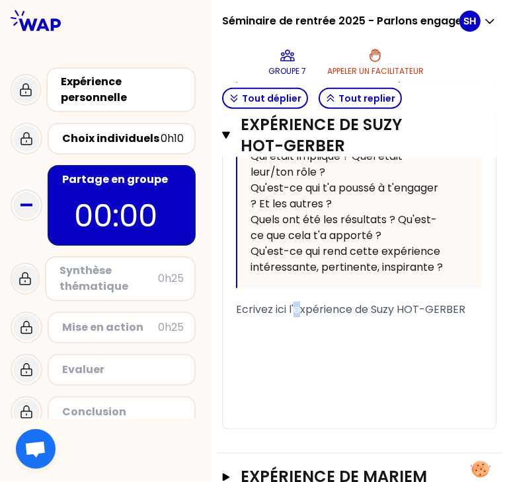
drag, startPoint x: 307, startPoint y: 320, endPoint x: 301, endPoint y: 342, distance: 22.8
click at [301, 318] on div "Ecrivez ici l'expérience de Suzy HOT-GERBER" at bounding box center [359, 310] width 246 height 16
click at [294, 334] on div "﻿" at bounding box center [359, 326] width 246 height 16
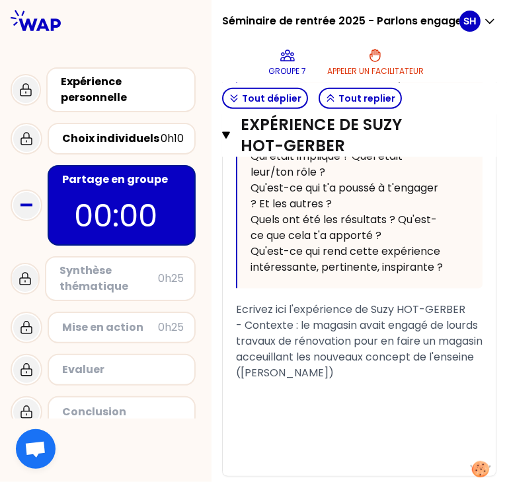
click at [338, 380] on span "- Contexte : le magasin avait engagé de lourds travaux de rénovation pour en fa…" at bounding box center [360, 349] width 249 height 63
click at [455, 381] on div "- Contexte : le magasin avait engagé de lourds travaux de rénovation pour en fa…" at bounding box center [359, 349] width 246 height 63
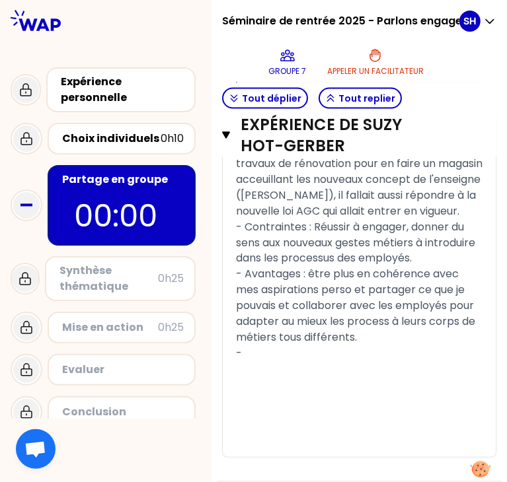
scroll to position [1092, 0]
click at [252, 361] on span "- L'ensemble" at bounding box center [269, 352] width 67 height 15
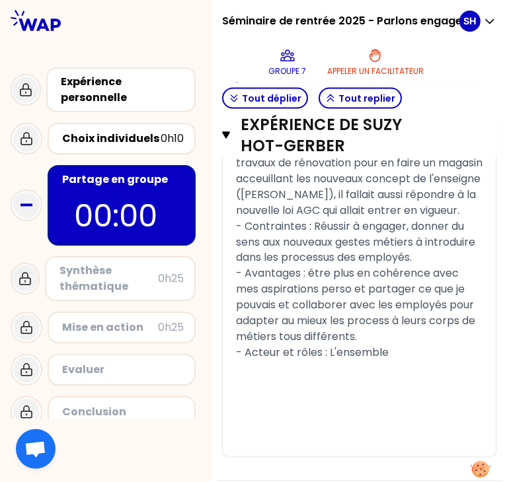
click at [412, 361] on div "- Acteur et rôles : L'ensemble" at bounding box center [359, 353] width 246 height 16
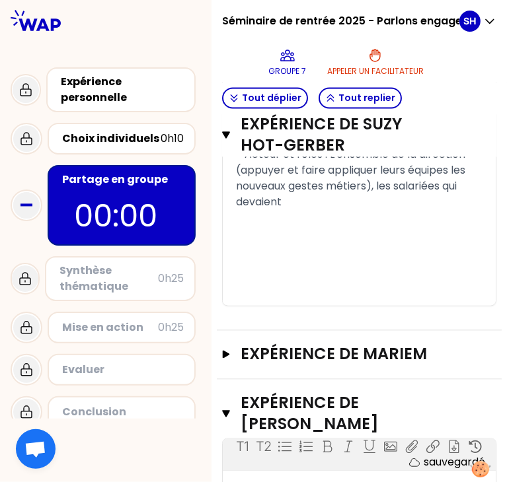
scroll to position [1292, 0]
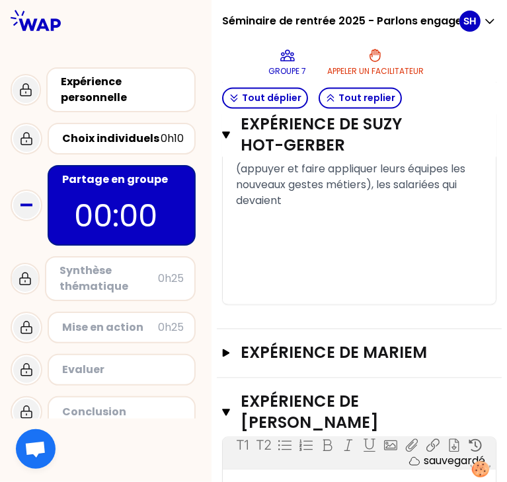
click at [289, 209] on span "- Acteur et rôles : L'ensemble de la direction (appuyer et faire appliquer leur…" at bounding box center [352, 177] width 232 height 63
click at [373, 209] on div "- Acteur et rôles : L'ensemble de la direction (appuyer et faire appliquer leur…" at bounding box center [359, 177] width 246 height 63
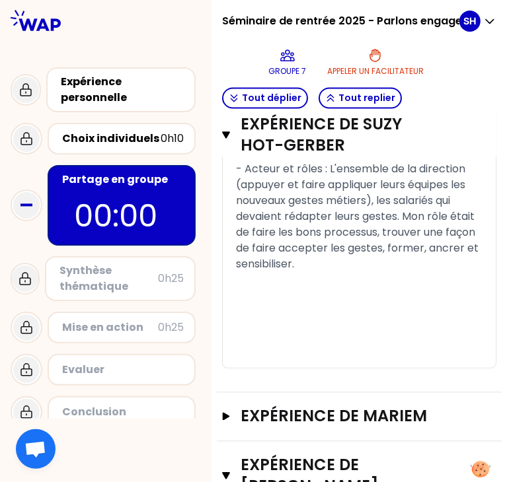
scroll to position [1275, 0]
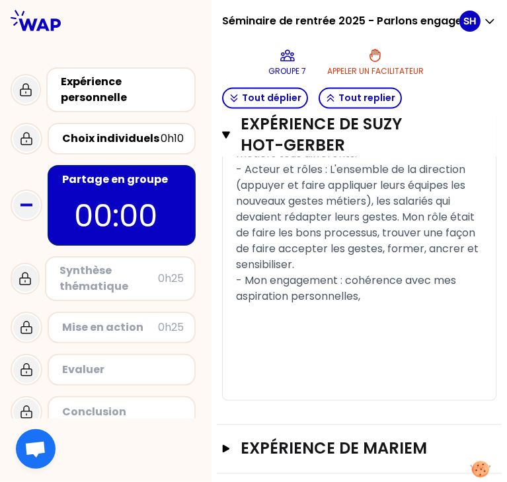
click at [297, 304] on span "- Mon engagement : cohérence avec mes aspiration personnelles," at bounding box center [347, 288] width 223 height 31
click at [425, 305] on div "- Mon engagement : cohérence avec mes aspirations personnelles," at bounding box center [359, 289] width 246 height 32
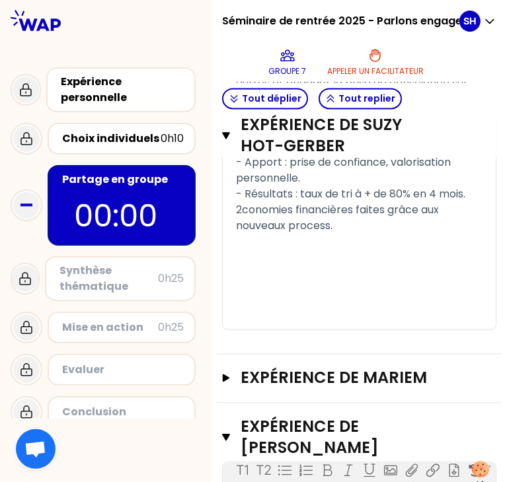
scroll to position [1514, 0]
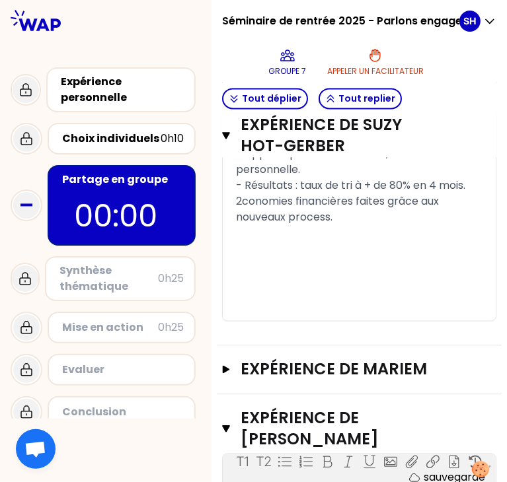
click at [308, 177] on span "- Apport : prise de confiance, valorisation personnelle." at bounding box center [344, 161] width 217 height 31
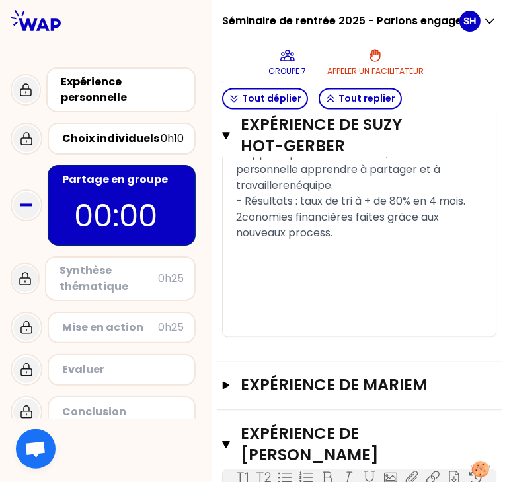
click at [305, 193] on span "- Apport : prise de confiance, valorisation personnelle apprendre à partager et…" at bounding box center [344, 169] width 217 height 47
click at [295, 193] on span "- Apport : prise de confiance, valorisation personnelle apprendre à partager et…" at bounding box center [344, 169] width 217 height 47
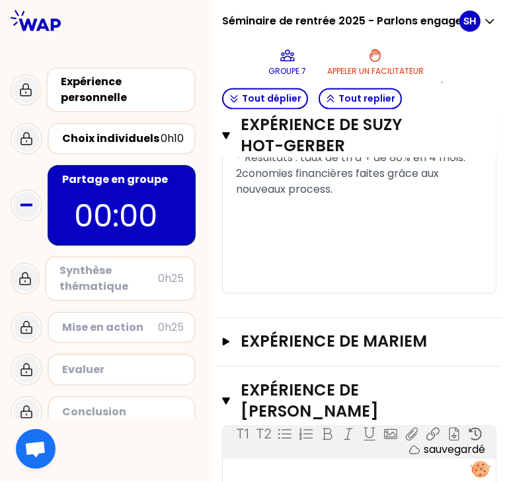
scroll to position [1559, 0]
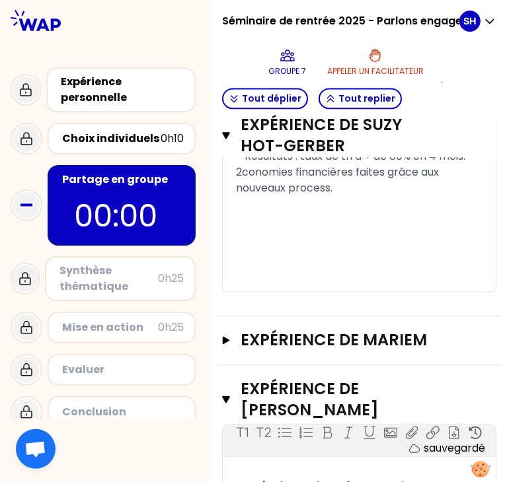
click at [280, 196] on span "- Résultats : taux de tri à + de 80% en 4 mois. 2conomies financières faites gr…" at bounding box center [352, 172] width 232 height 47
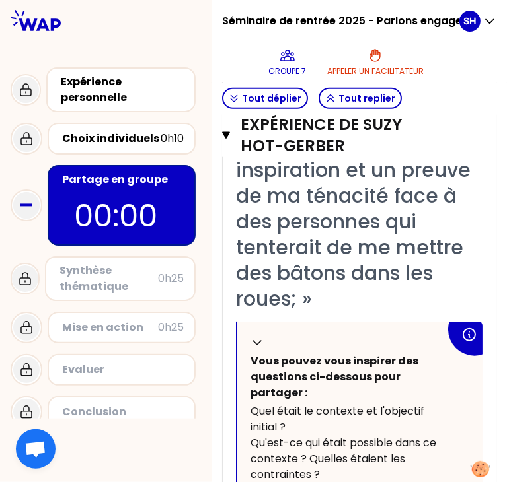
scroll to position [568, 0]
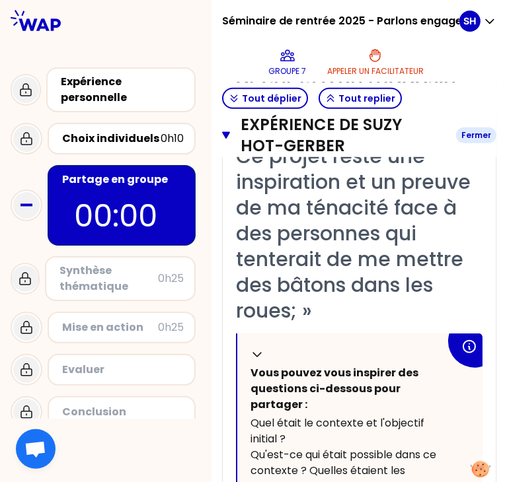
click at [240, 131] on button "Expérience de Suzy HOT-GERBER Fermer" at bounding box center [359, 135] width 274 height 42
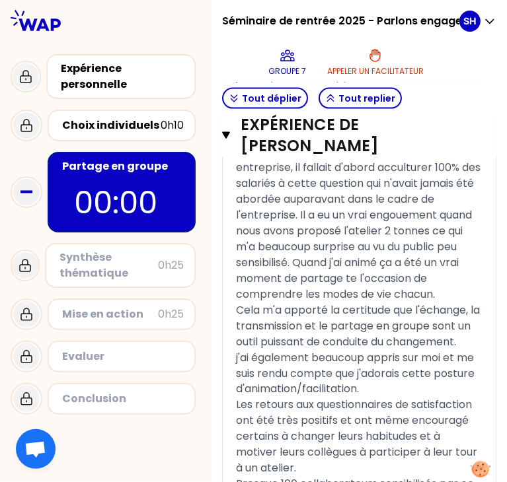
scroll to position [960, 0]
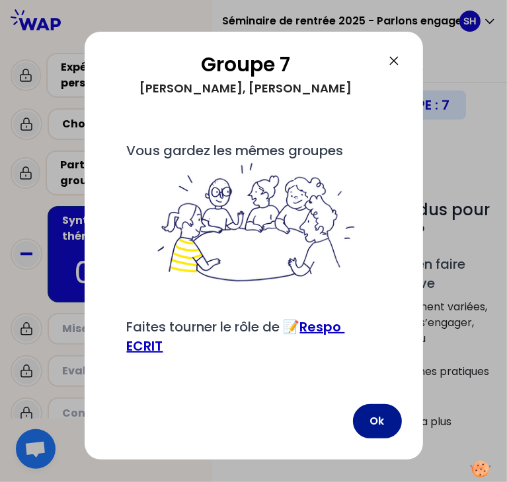
click at [393, 434] on button "Ok" at bounding box center [377, 421] width 49 height 34
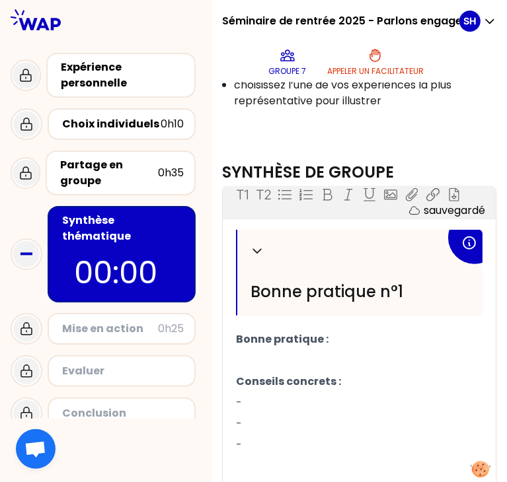
scroll to position [338, 0]
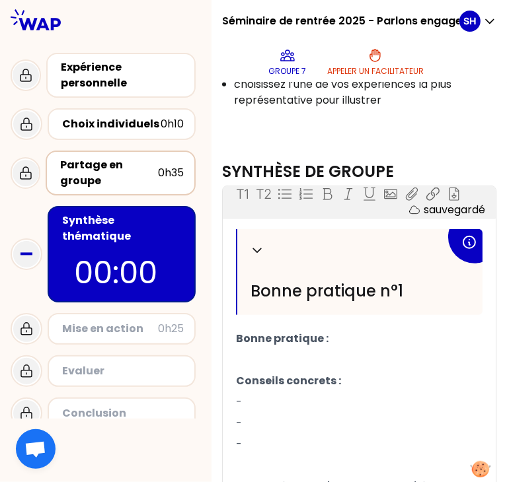
click at [124, 160] on div "Partage en groupe" at bounding box center [109, 173] width 98 height 32
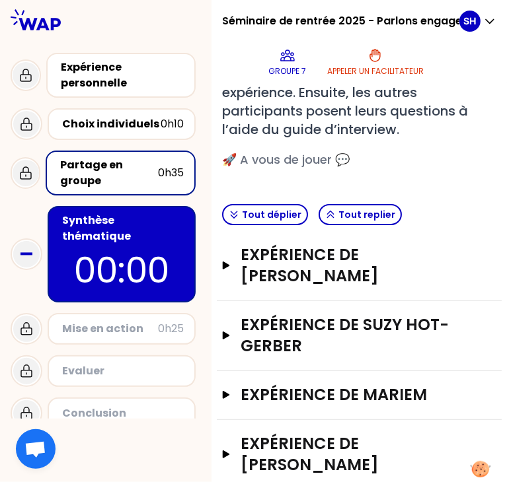
scroll to position [169, 0]
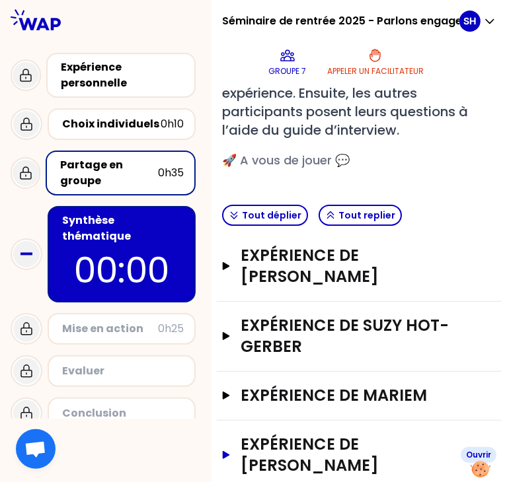
click at [329, 434] on h3 "Expérience de [PERSON_NAME]" at bounding box center [344, 455] width 209 height 42
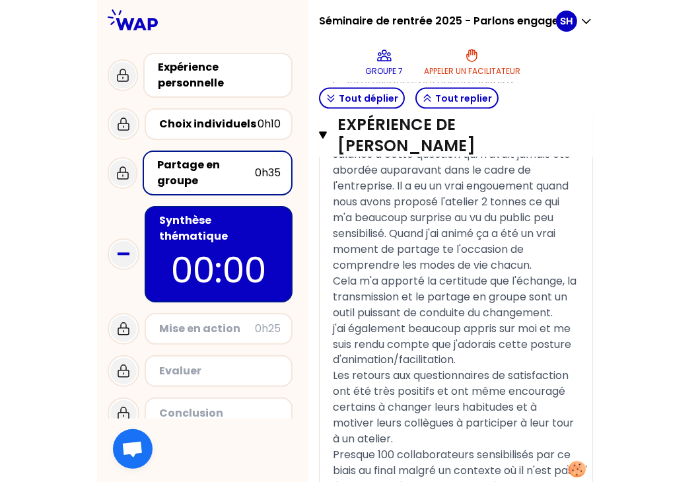
scroll to position [991, 0]
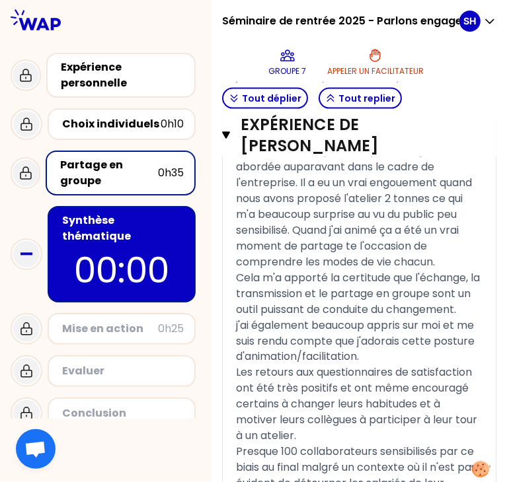
click at [188, 36] on div at bounding box center [105, 20] width 211 height 40
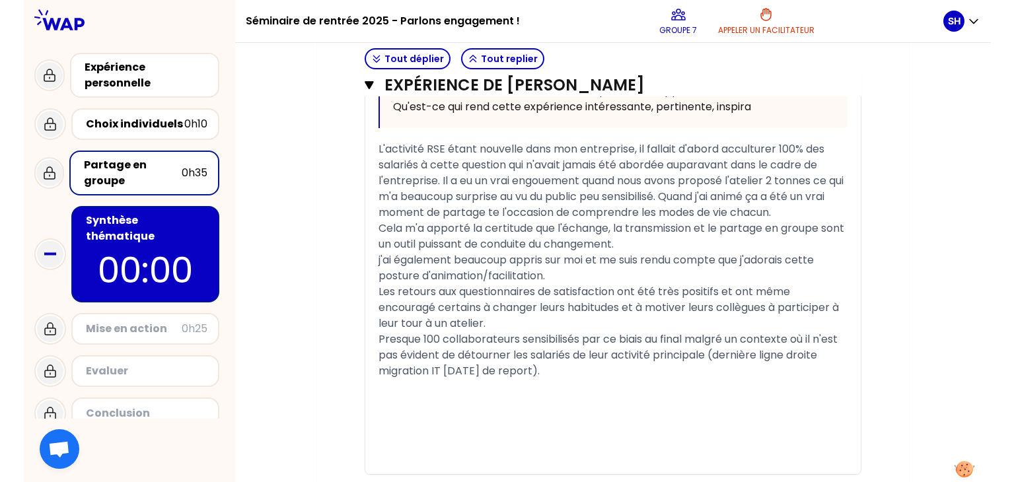
scroll to position [715, 0]
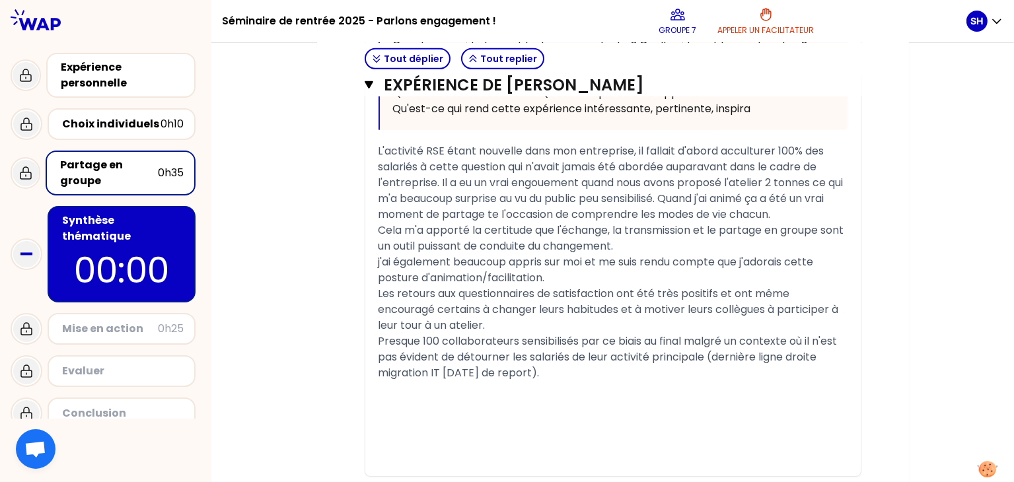
click at [640, 162] on span "L'activité RSE étant nouvelle dans mon entreprise, il fallait d'abord acculture…" at bounding box center [612, 182] width 468 height 79
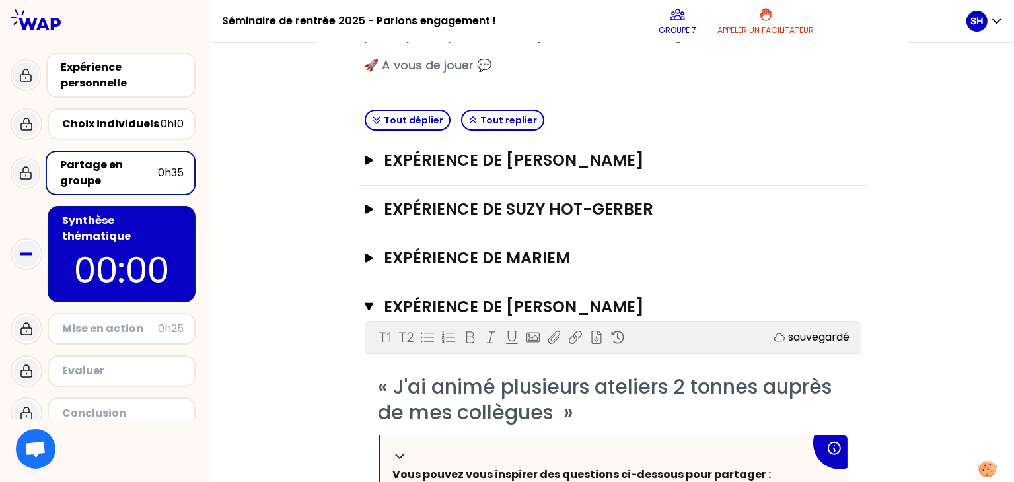
scroll to position [250, 0]
click at [372, 306] on icon "button" at bounding box center [369, 308] width 9 height 11
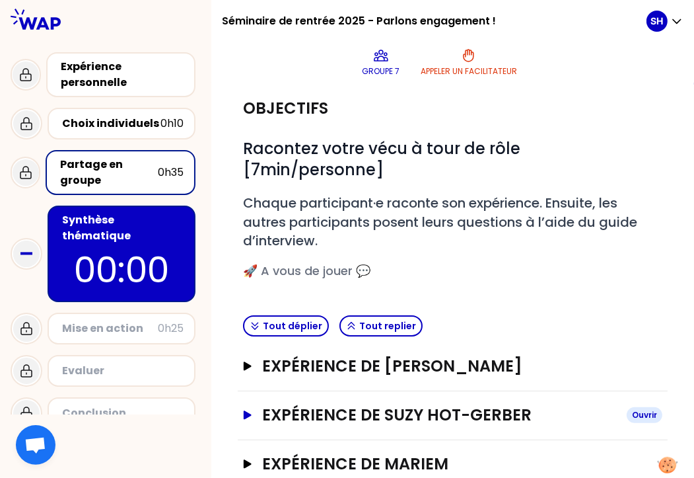
scroll to position [209, 0]
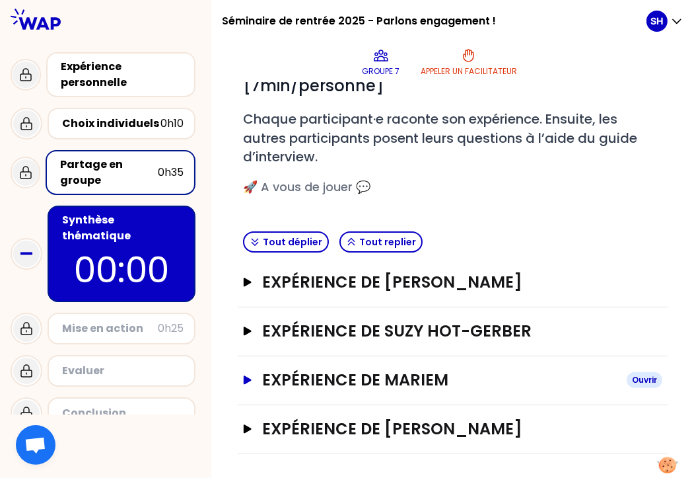
click at [391, 380] on h3 "Expérience de Mariem" at bounding box center [440, 379] width 354 height 21
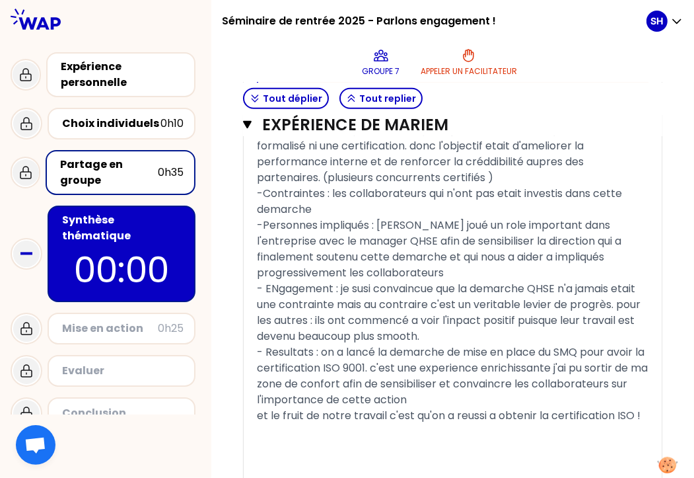
scroll to position [917, 0]
click at [133, 244] on p "00:00" at bounding box center [121, 270] width 124 height 52
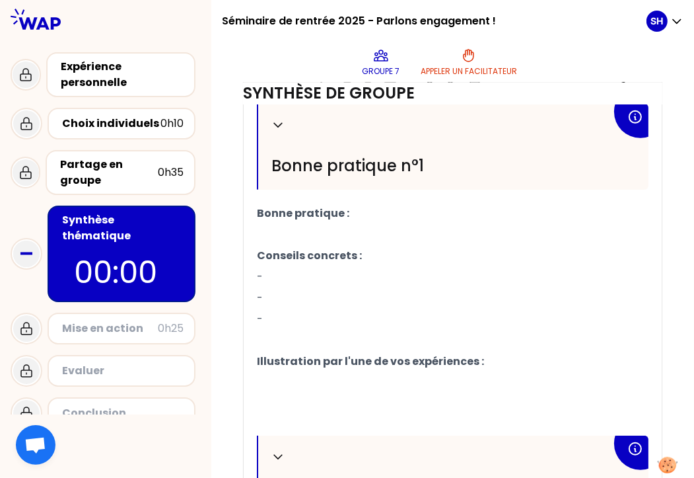
scroll to position [488, 0]
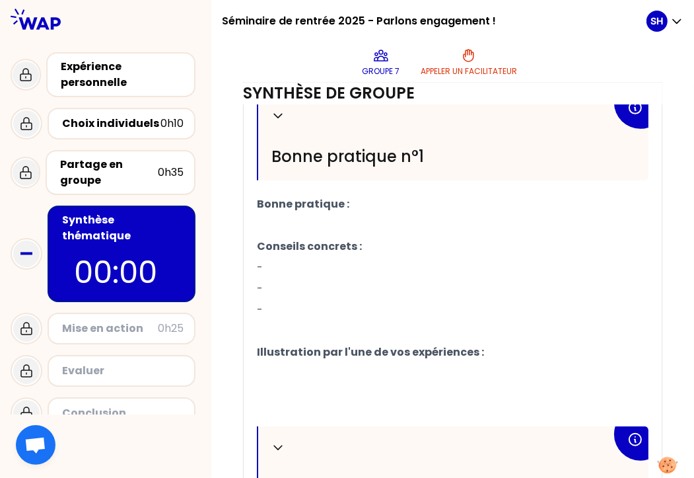
click at [303, 278] on p "-" at bounding box center [453, 267] width 392 height 21
click at [323, 236] on p "﻿" at bounding box center [453, 225] width 392 height 21
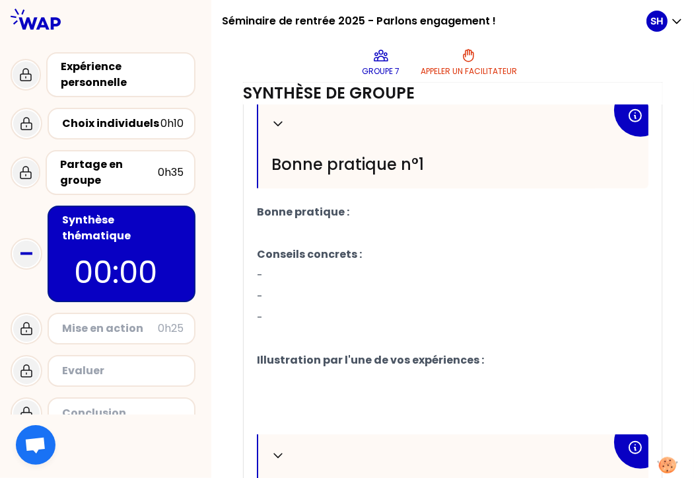
scroll to position [479, 0]
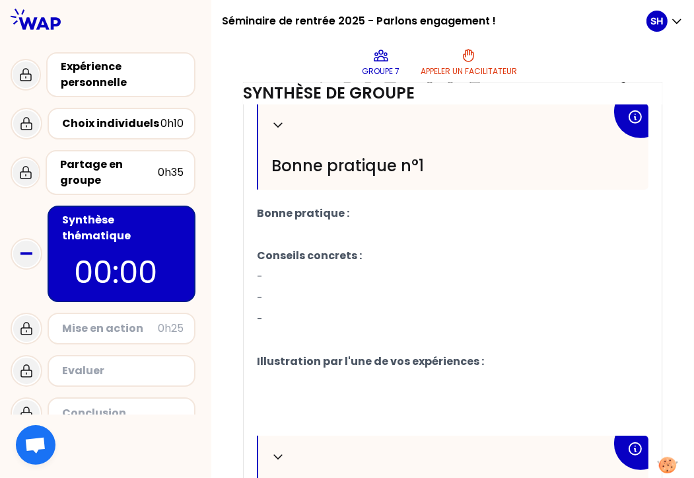
click at [329, 414] on p "﻿" at bounding box center [453, 403] width 392 height 21
click at [305, 393] on p "﻿" at bounding box center [453, 382] width 392 height 21
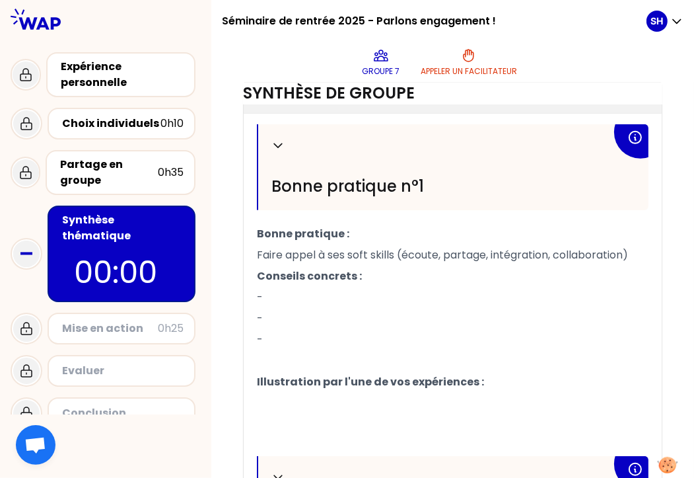
scroll to position [466, 0]
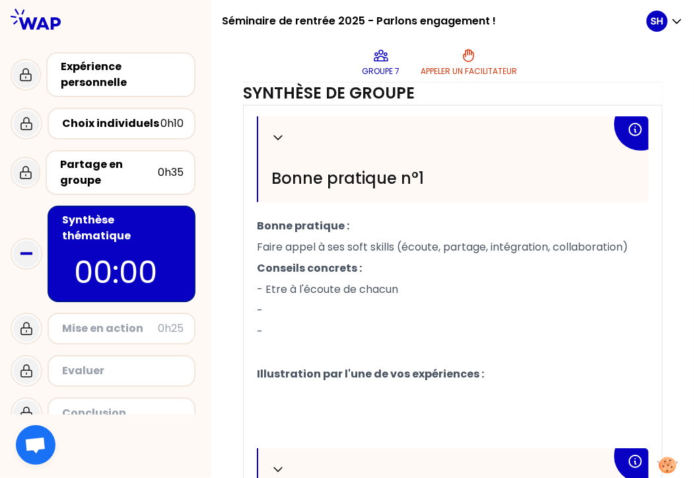
click at [343, 381] on span "Illustration par l'une de vos expériences :" at bounding box center [370, 373] width 227 height 15
click at [316, 363] on p "﻿" at bounding box center [453, 352] width 392 height 21
click at [275, 342] on p "-" at bounding box center [453, 331] width 392 height 21
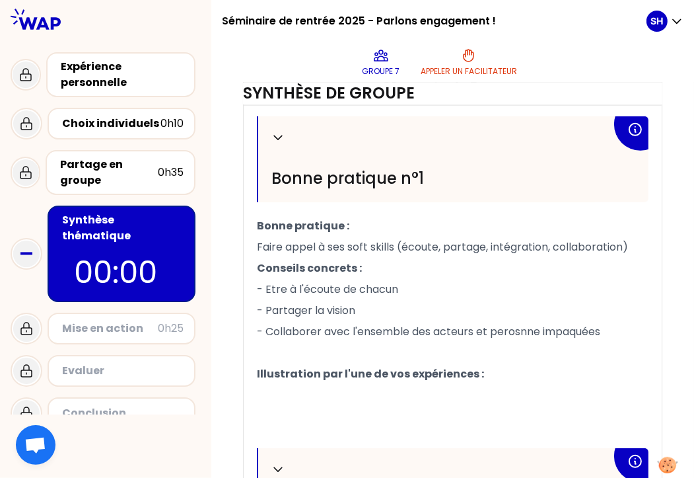
scroll to position [531, 0]
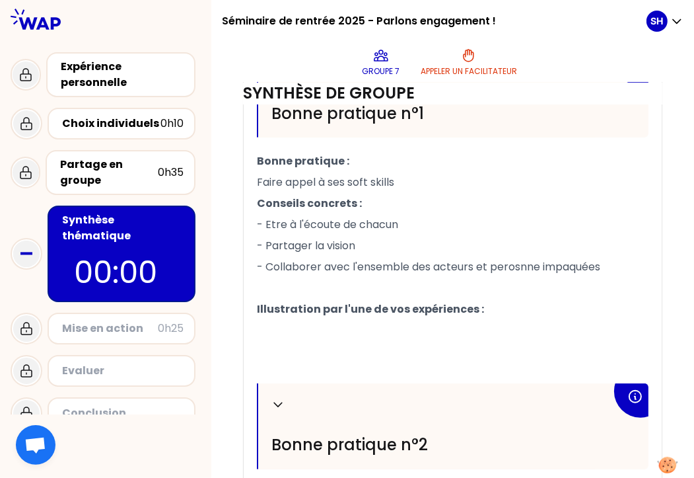
click at [518, 273] on span "- Collaborer avec l'ensemble des acteurs et perosnne impaquées" at bounding box center [428, 266] width 343 height 15
click at [343, 358] on p "﻿" at bounding box center [453, 351] width 392 height 21
click at [299, 339] on p "﻿" at bounding box center [453, 330] width 392 height 21
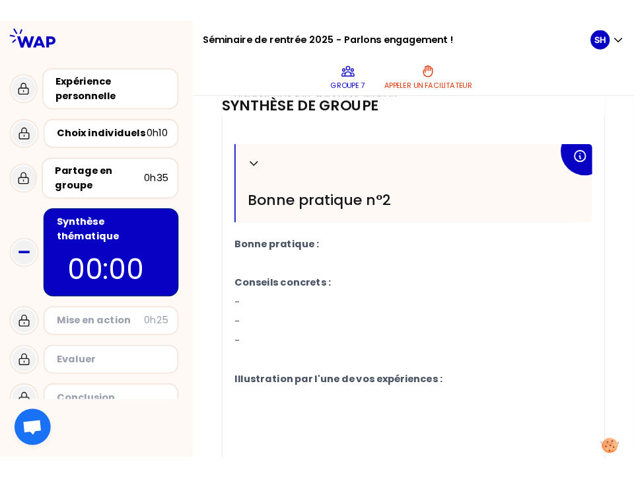
scroll to position [795, 0]
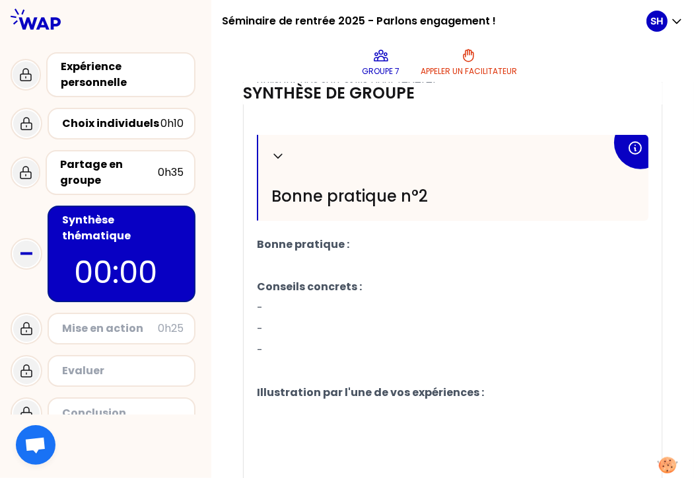
click at [322, 252] on span "Bonne pratique :" at bounding box center [303, 243] width 92 height 15
click at [301, 276] on p "﻿" at bounding box center [453, 265] width 392 height 21
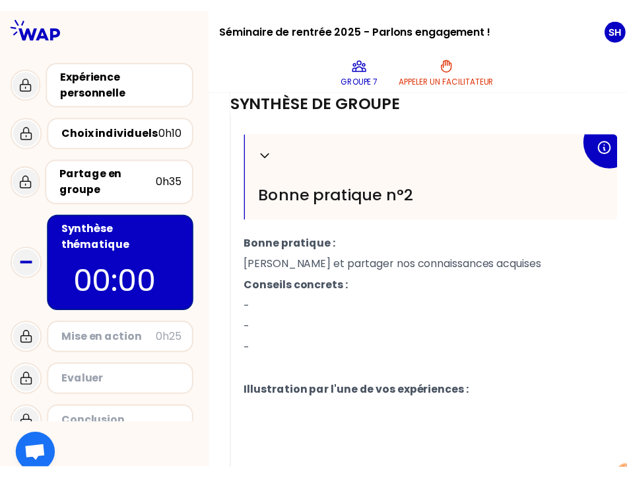
scroll to position [827, 0]
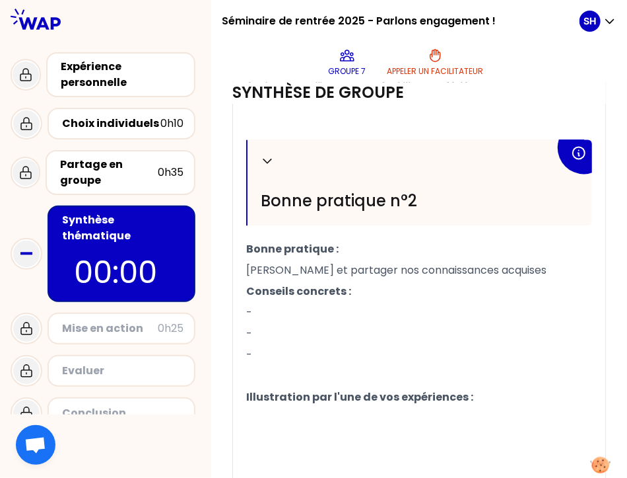
click at [306, 269] on span "[PERSON_NAME] et partager nos connaissances acquises" at bounding box center [396, 270] width 301 height 15
click at [346, 271] on span "[PERSON_NAME], partager nos connaissances acquises" at bounding box center [390, 270] width 289 height 15
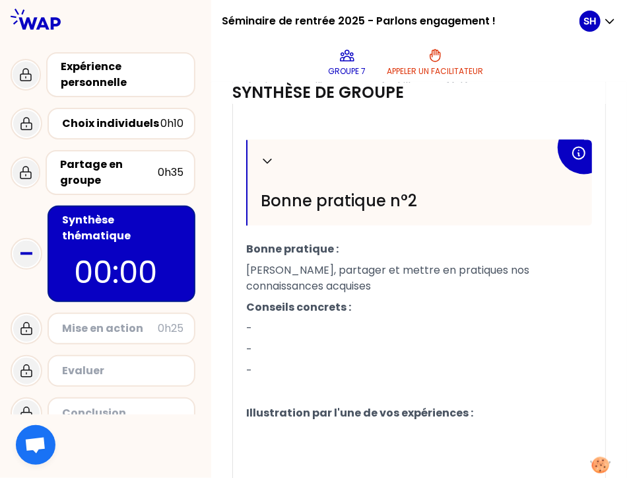
click at [281, 327] on p "-" at bounding box center [419, 328] width 346 height 21
click at [296, 425] on p "﻿" at bounding box center [419, 434] width 346 height 21
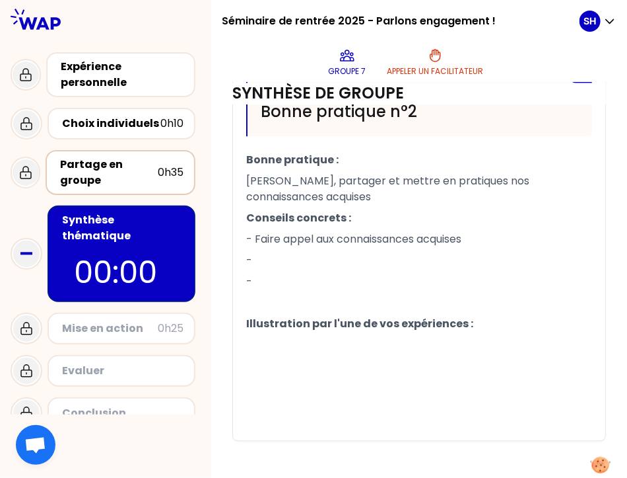
click at [182, 166] on div "0h35" at bounding box center [171, 172] width 26 height 16
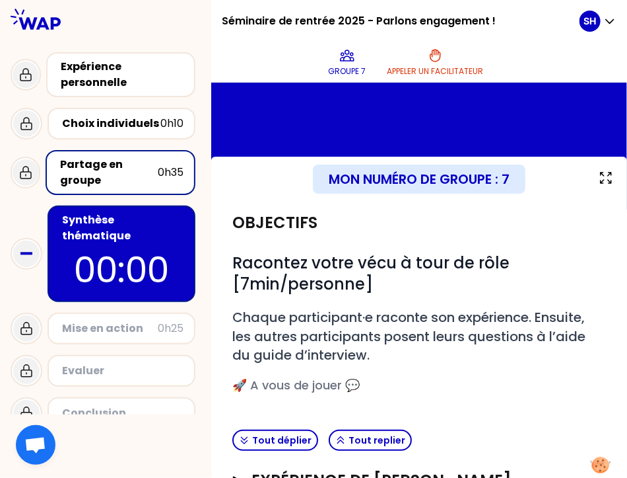
click at [160, 252] on p "00:00" at bounding box center [121, 270] width 124 height 52
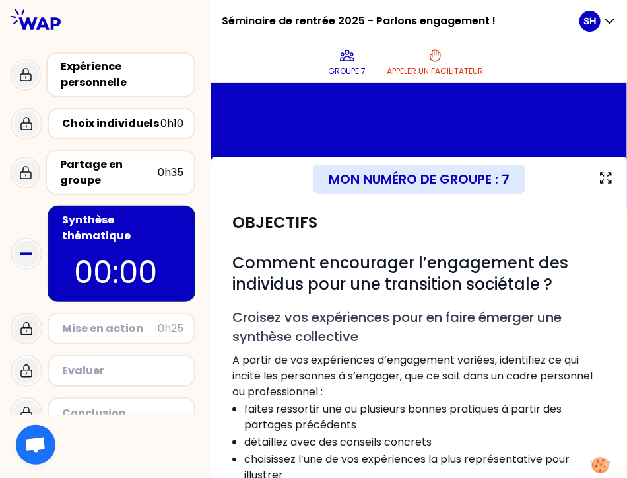
click at [136, 253] on p "00:00" at bounding box center [121, 272] width 95 height 46
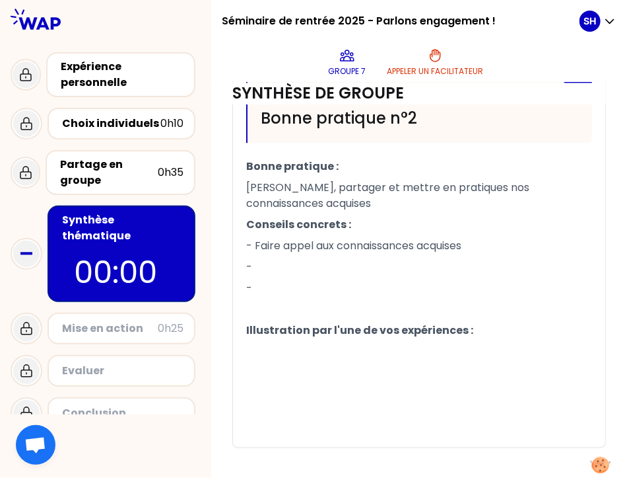
scroll to position [911, 0]
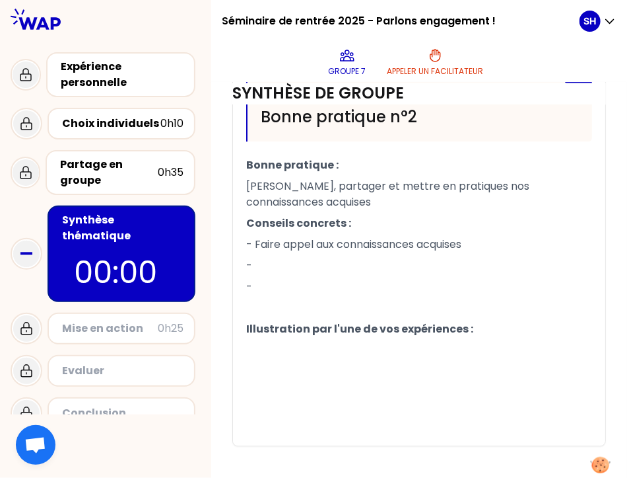
click at [311, 267] on p "-" at bounding box center [419, 265] width 346 height 21
click at [319, 285] on span "- Mettre dessupports" at bounding box center [302, 286] width 113 height 15
click at [392, 286] on p "- Mettre des supports" at bounding box center [419, 286] width 346 height 21
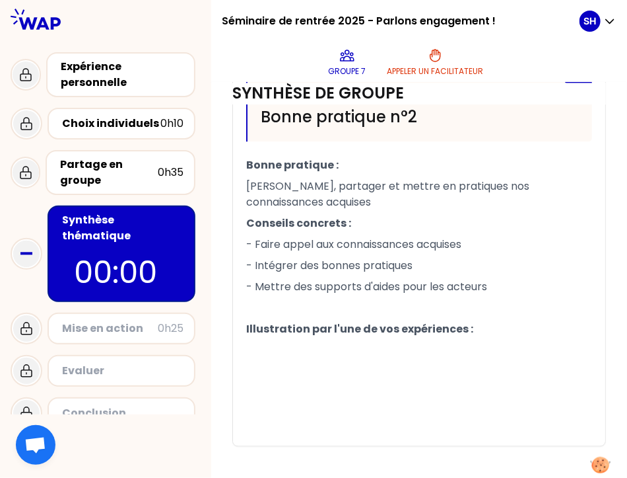
click at [277, 368] on p "﻿" at bounding box center [419, 371] width 346 height 21
click at [261, 345] on p "﻿" at bounding box center [419, 349] width 346 height 21
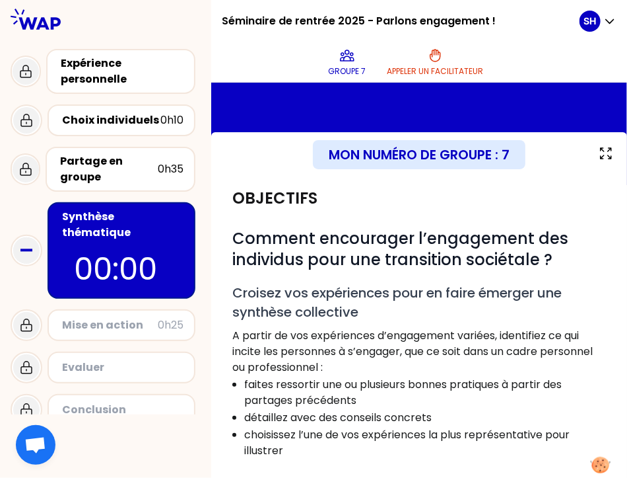
scroll to position [35, 0]
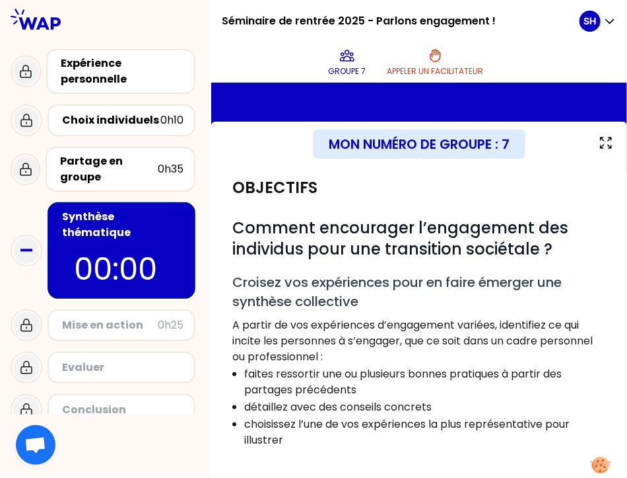
click at [6, 332] on div "Expérience personnelle Choix individuels 0h10 Partage en groupe 0h35 Synthèse t…" at bounding box center [105, 237] width 211 height 387
click at [7, 332] on div "Expérience personnelle Choix individuels 0h10 Partage en groupe 0h35 Synthèse t…" at bounding box center [105, 237] width 211 height 387
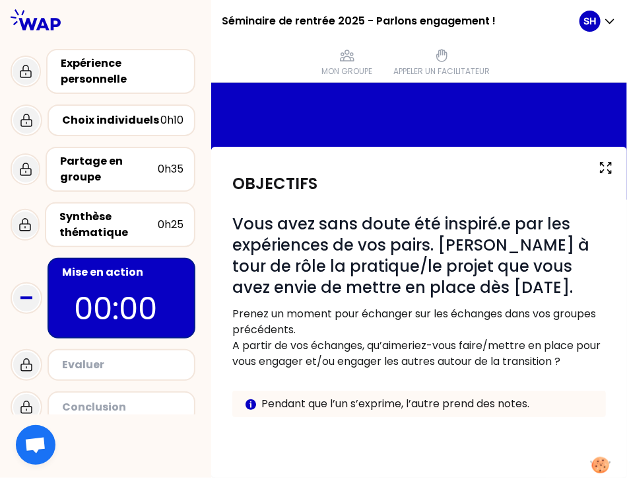
scroll to position [35, 0]
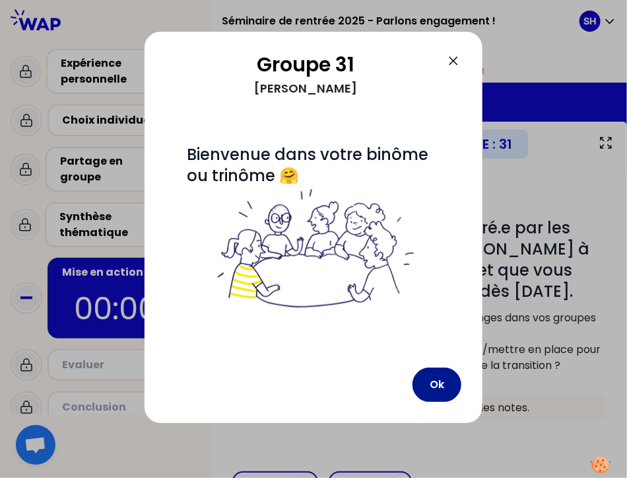
click at [435, 394] on button "Ok" at bounding box center [437, 384] width 49 height 34
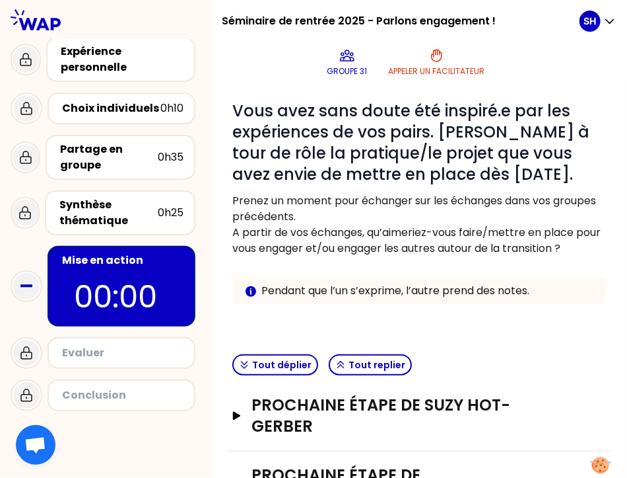
scroll to position [204, 0]
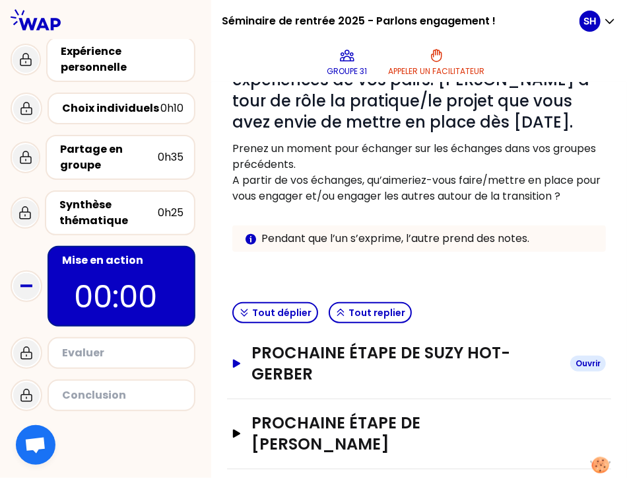
click at [304, 384] on h3 "Prochaine étape de Suzy HOT-GERBER" at bounding box center [406, 363] width 308 height 42
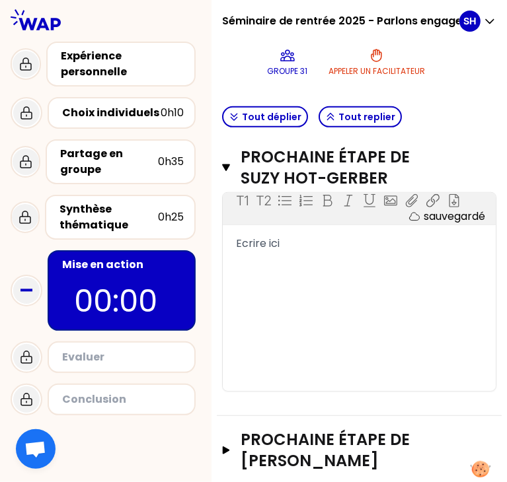
scroll to position [417, 0]
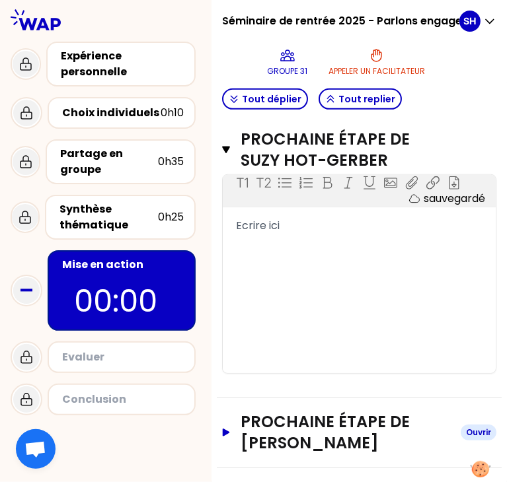
click at [244, 429] on button "Prochaine étape de [PERSON_NAME]" at bounding box center [359, 432] width 274 height 42
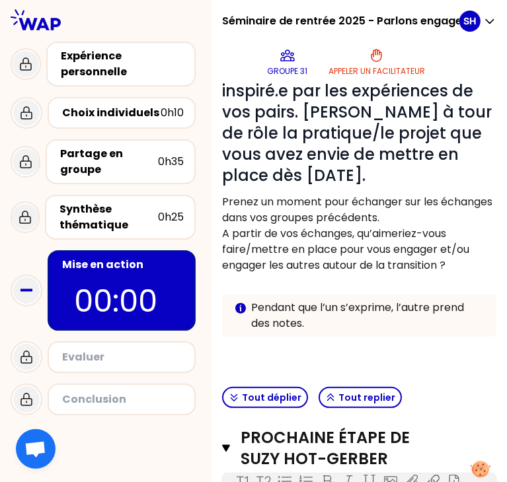
scroll to position [106, 0]
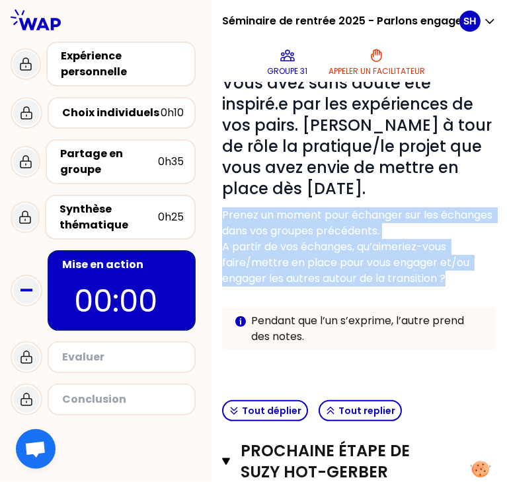
drag, startPoint x: 231, startPoint y: 217, endPoint x: 459, endPoint y: 281, distance: 237.3
click at [459, 281] on div "Objectifs # Vous avez sans doute été inspiré.e par les expériences de vos pairs…" at bounding box center [359, 207] width 285 height 376
copy div "Prenez un moment pour échanger sur les échanges dans vos groupes précédents. A …"
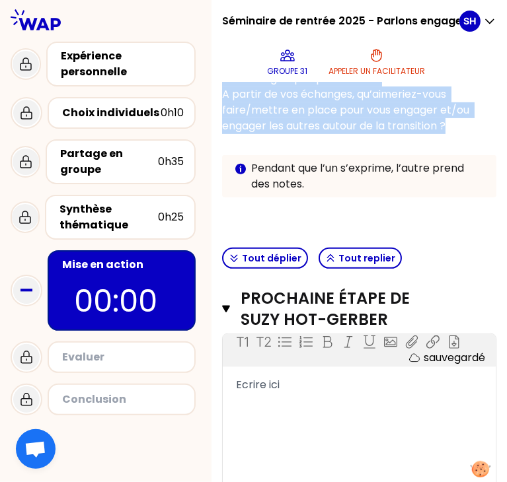
scroll to position [259, 0]
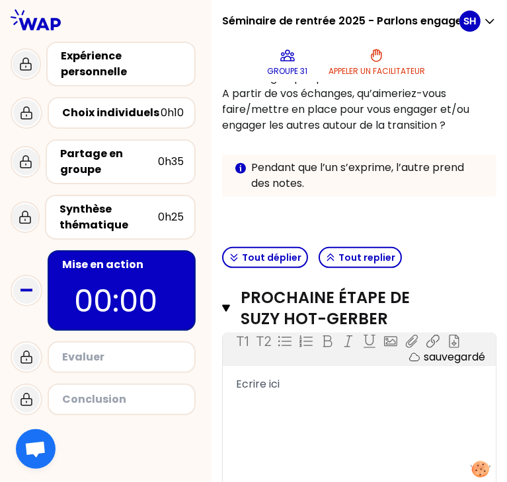
drag, startPoint x: 299, startPoint y: 404, endPoint x: 299, endPoint y: 395, distance: 8.6
click at [299, 395] on div "T1 T2 Exporter sauvegardé Ecrire ici" at bounding box center [359, 433] width 273 height 198
click at [271, 373] on div "T1 T2 Exporter sauvegardé Ecrire ici" at bounding box center [359, 433] width 273 height 198
click at [260, 377] on span "Ecrire ici" at bounding box center [258, 383] width 44 height 15
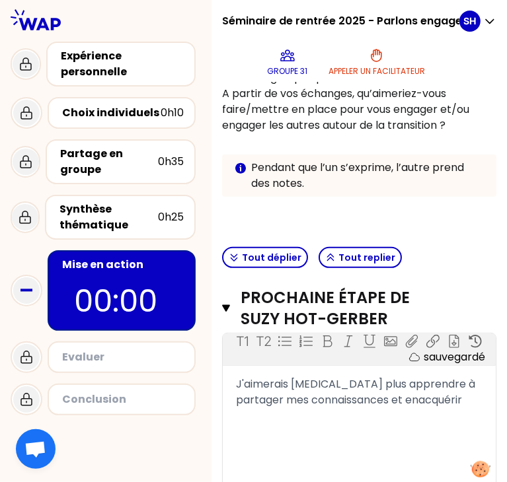
click at [256, 408] on span "J'aimerais [MEDICAL_DATA] plus apprendre à partager mes connaissances et enacqu…" at bounding box center [357, 391] width 242 height 31
click at [297, 408] on div "J'aimerais encore plus apprendre à partager mes connaissances et en acquérir" at bounding box center [359, 392] width 246 height 32
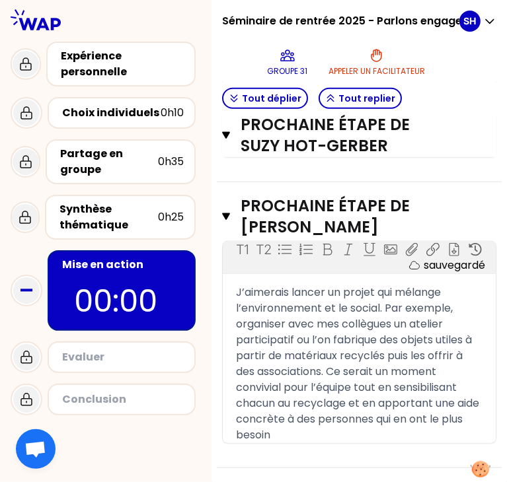
scroll to position [633, 0]
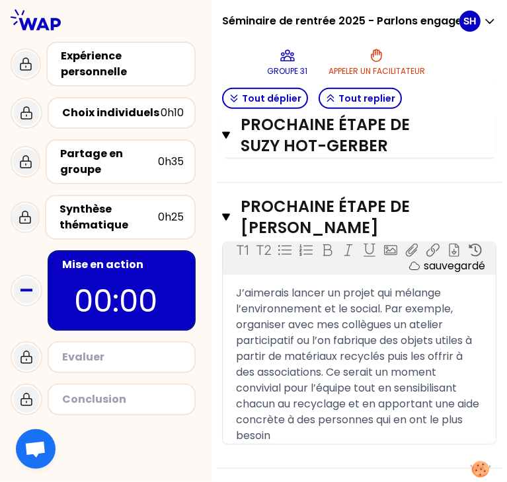
click at [398, 425] on span "J’aimerais lancer un projet qui mélange l’environnement et le social. Par exemp…" at bounding box center [359, 364] width 246 height 158
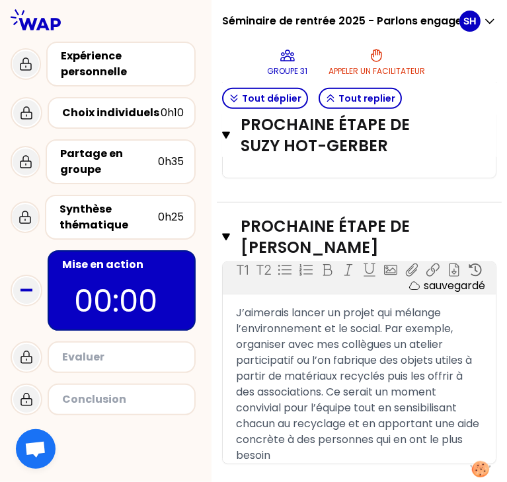
scroll to position [633, 0]
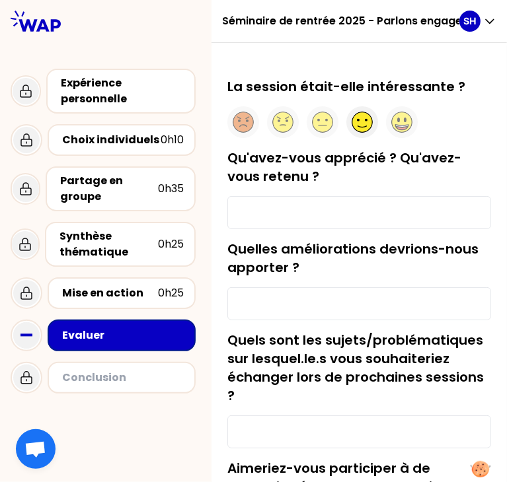
click at [360, 124] on circle at bounding box center [362, 122] width 20 height 20
click at [324, 215] on input "Qu'avez-vous apprécié ? Qu'avez-vous retenu ?" at bounding box center [359, 212] width 264 height 33
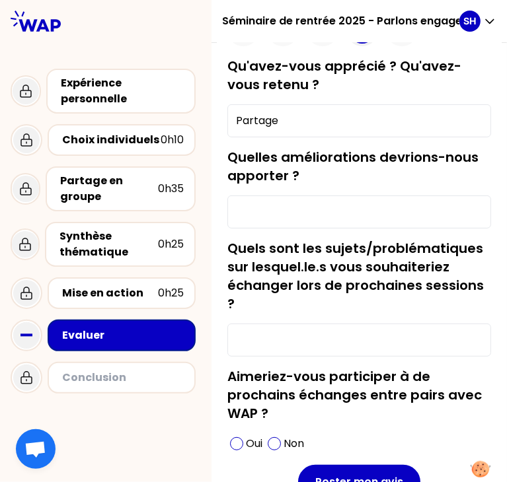
scroll to position [92, 0]
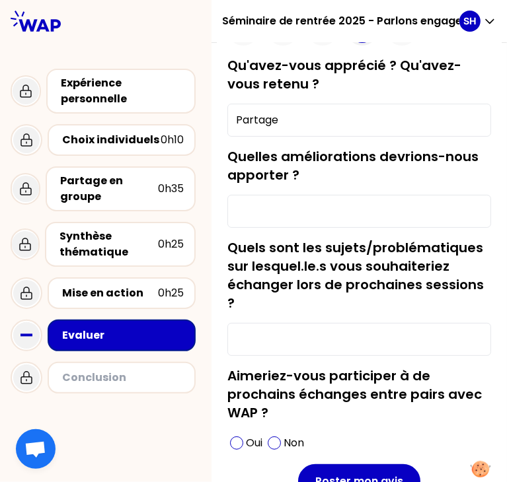
type input "Partage"
click at [292, 212] on input "Quelles améliorations devrions-nous apporter ?" at bounding box center [359, 211] width 264 height 33
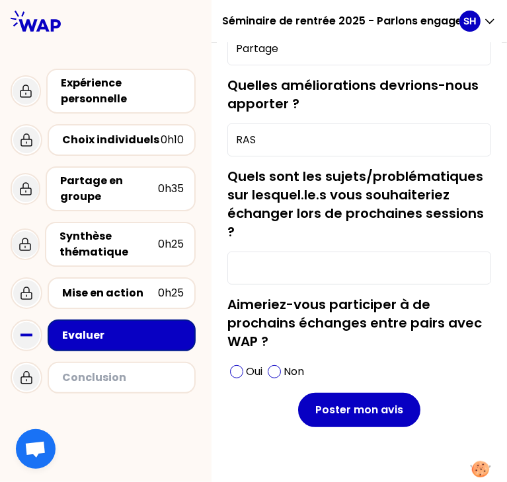
scroll to position [166, 0]
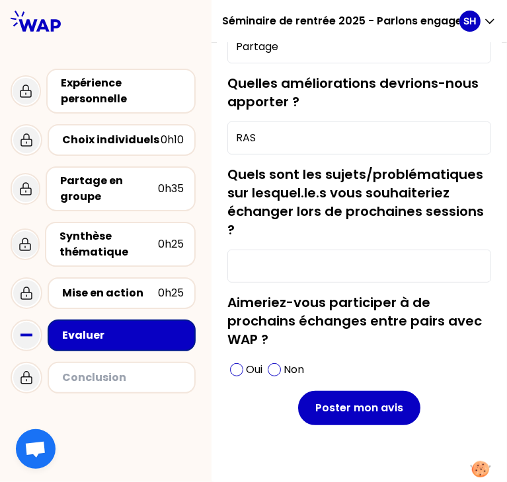
type input "RAS"
click at [317, 260] on input "Quels sont les sujets/problématiques sur lesquel.le.s vous souhaiteriez échange…" at bounding box center [359, 266] width 264 height 33
click at [228, 365] on div "Oui" at bounding box center [246, 369] width 38 height 21
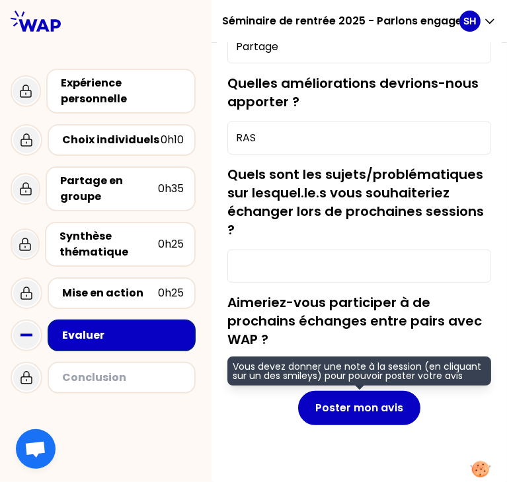
click at [262, 357] on span "Vous devez donner une note à la session (en cliquant sur un des smileys) pour p…" at bounding box center [359, 371] width 264 height 29
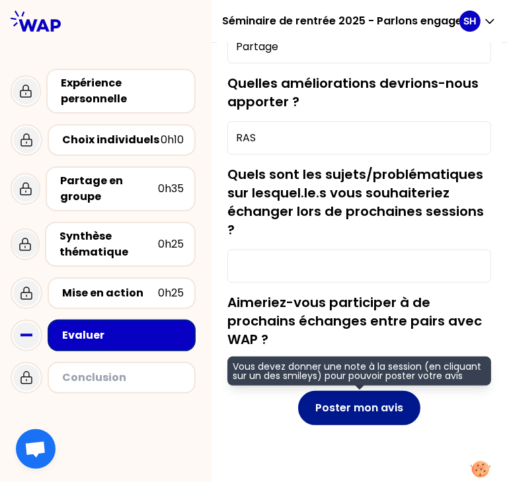
click at [359, 400] on button "Poster mon avis" at bounding box center [359, 408] width 122 height 34
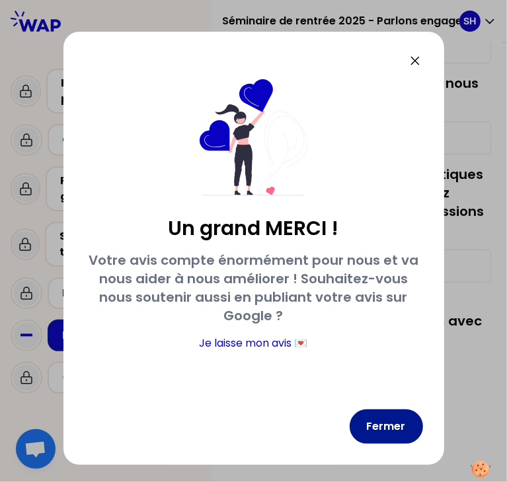
click at [392, 422] on button "Fermer" at bounding box center [385, 427] width 73 height 34
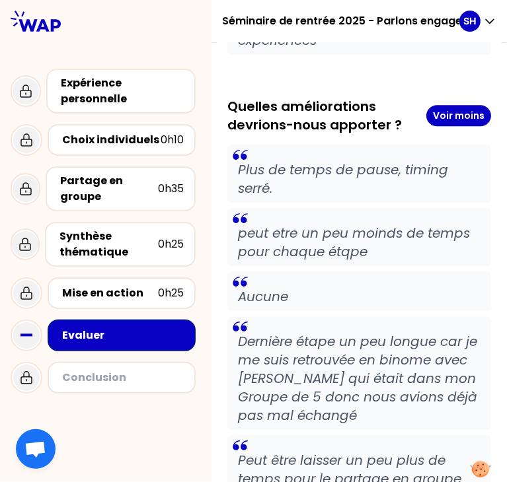
scroll to position [4263, 0]
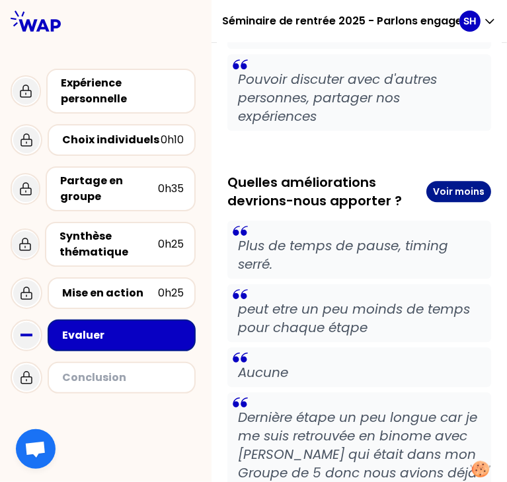
click at [452, 202] on button "Voir moins" at bounding box center [458, 191] width 65 height 21
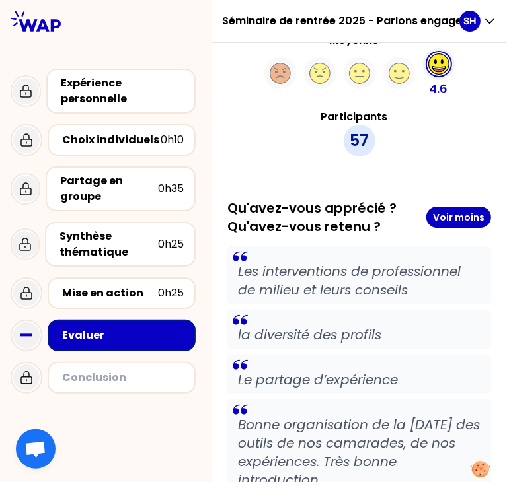
scroll to position [0, 0]
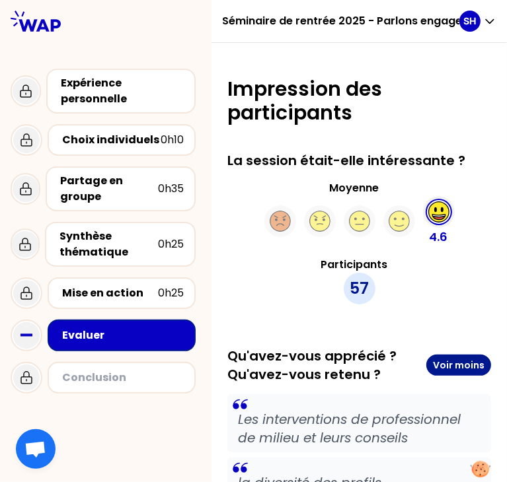
click at [456, 363] on button "Voir moins" at bounding box center [458, 365] width 65 height 21
